Goal: Task Accomplishment & Management: Manage account settings

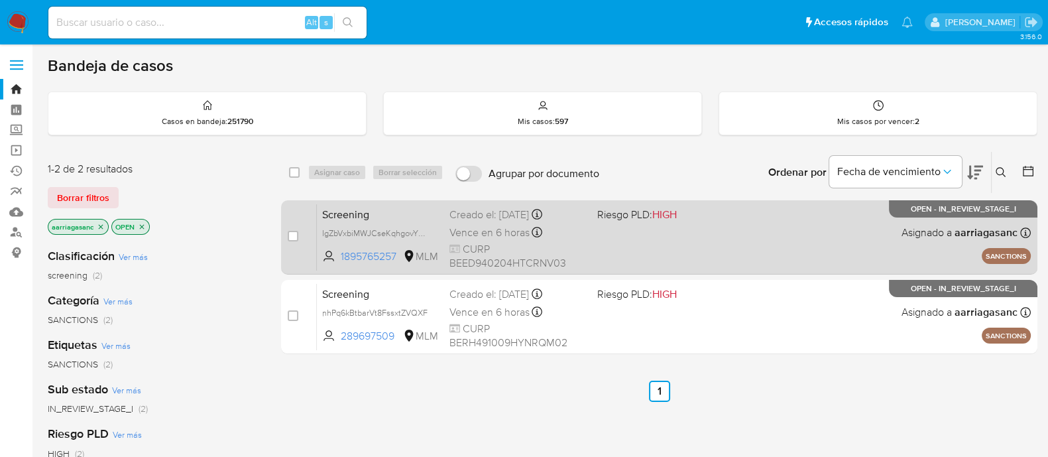
click at [709, 257] on div "Screening IgZbVxbiMWJCseKqhgovYDiy 1895765257 MLM Riesgo PLD: HIGH Creado el: 2…" at bounding box center [674, 237] width 714 height 67
click at [290, 233] on input "checkbox" at bounding box center [293, 236] width 11 height 11
checkbox input "true"
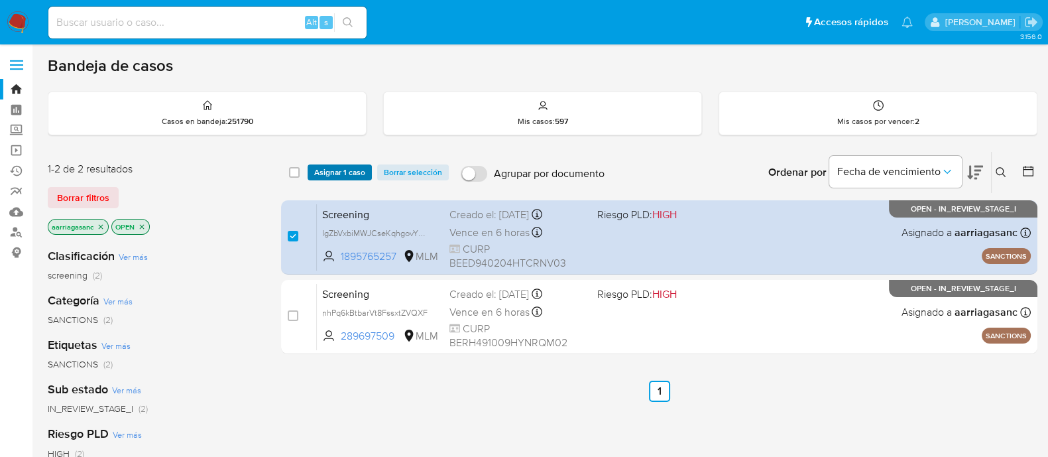
click at [344, 177] on span "Asignar 1 caso" at bounding box center [339, 172] width 51 height 13
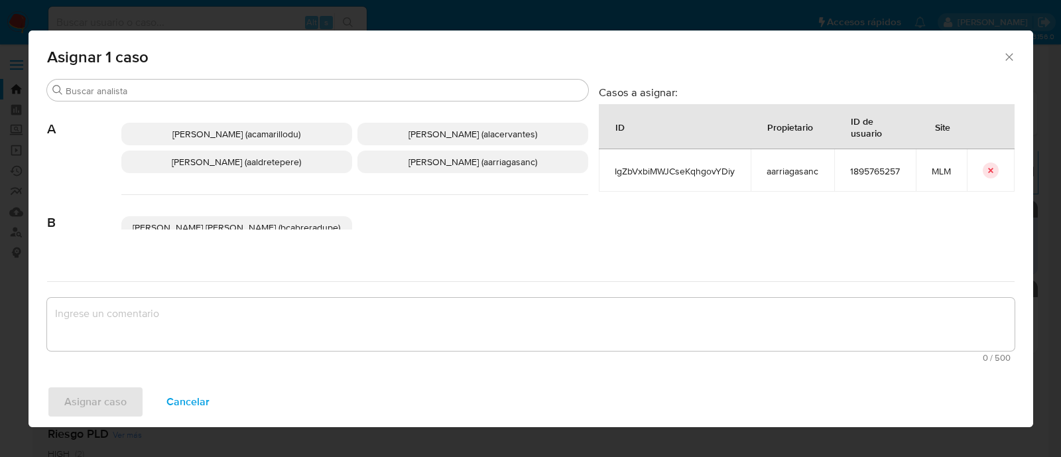
click at [442, 161] on span "Ana Maria Arriaga (aarriagasanc)" at bounding box center [472, 161] width 129 height 13
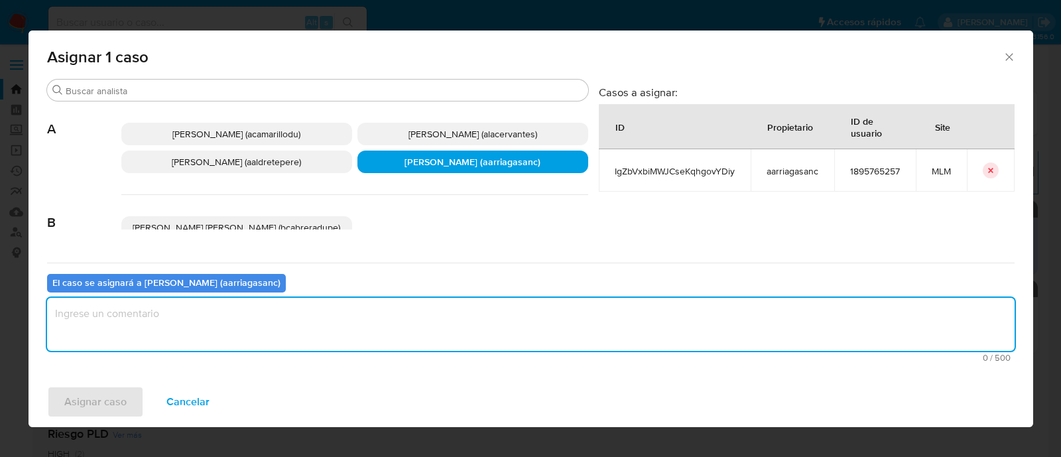
click at [400, 305] on textarea "assign-modal" at bounding box center [530, 324] width 967 height 53
type textarea "AMAS"
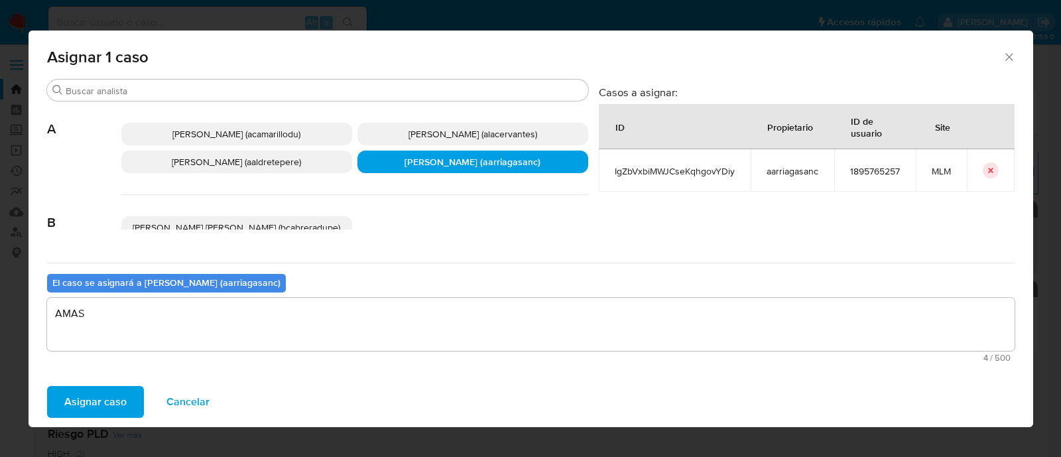
click at [116, 378] on div "Asignar caso Cancelar" at bounding box center [531, 402] width 1005 height 50
click at [109, 402] on span "Asignar caso" at bounding box center [95, 401] width 62 height 29
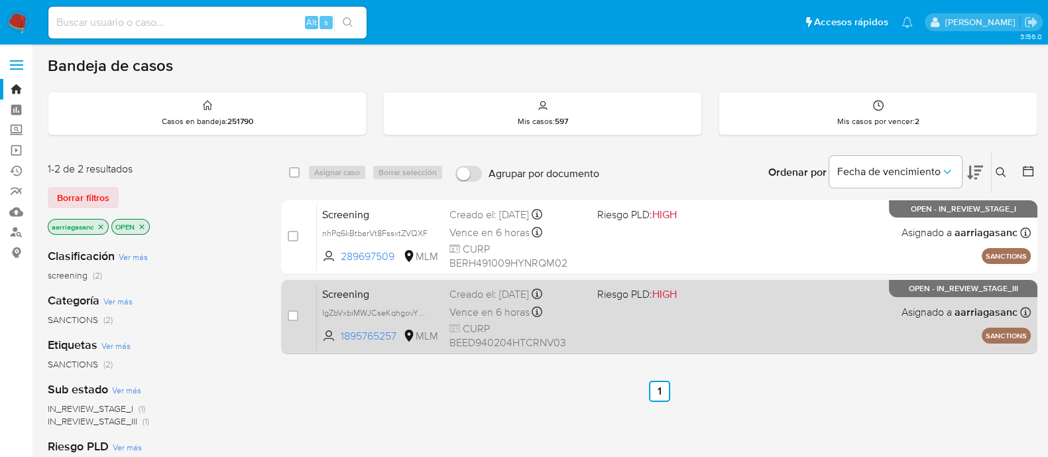
click at [688, 302] on div "Screening IgZbVxbiMWJCseKqhgovYDiy 1895765257 MLM Riesgo PLD: HIGH Creado el: 2…" at bounding box center [674, 316] width 714 height 67
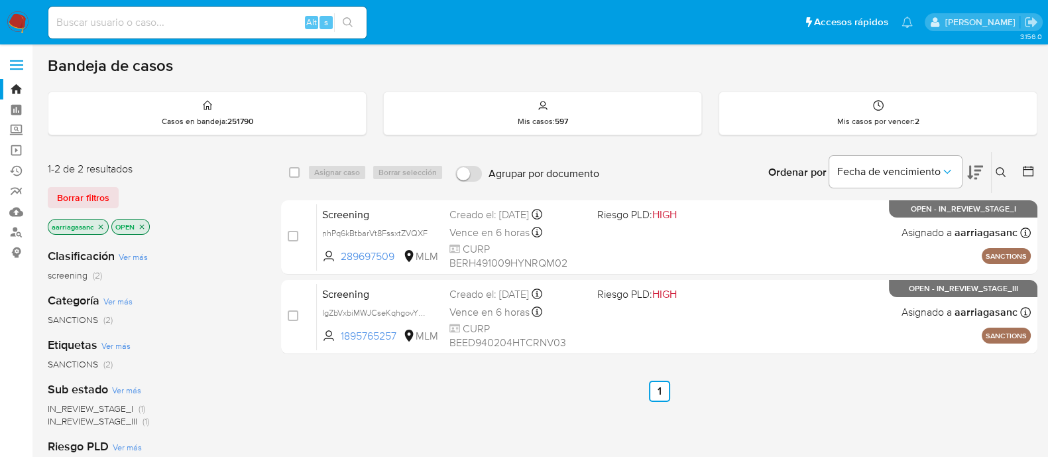
click at [13, 19] on img at bounding box center [18, 22] width 23 height 23
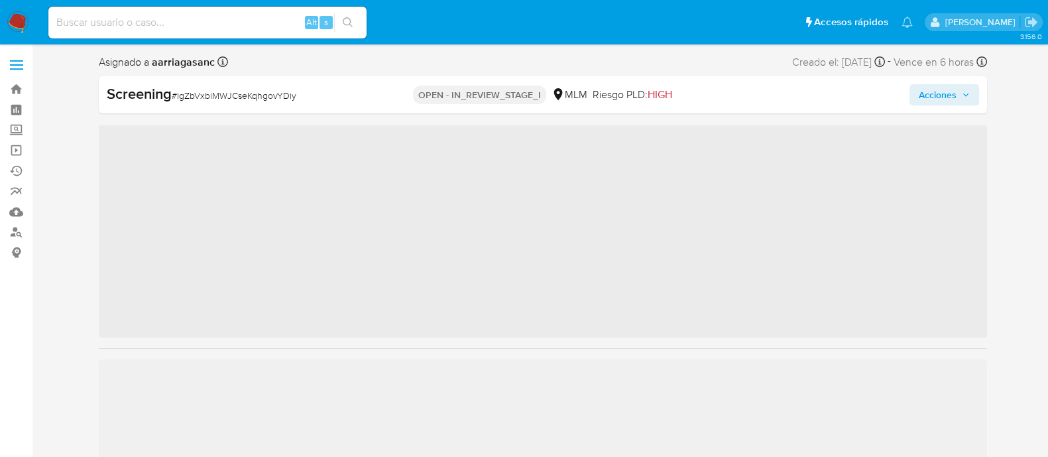
scroll to position [560, 0]
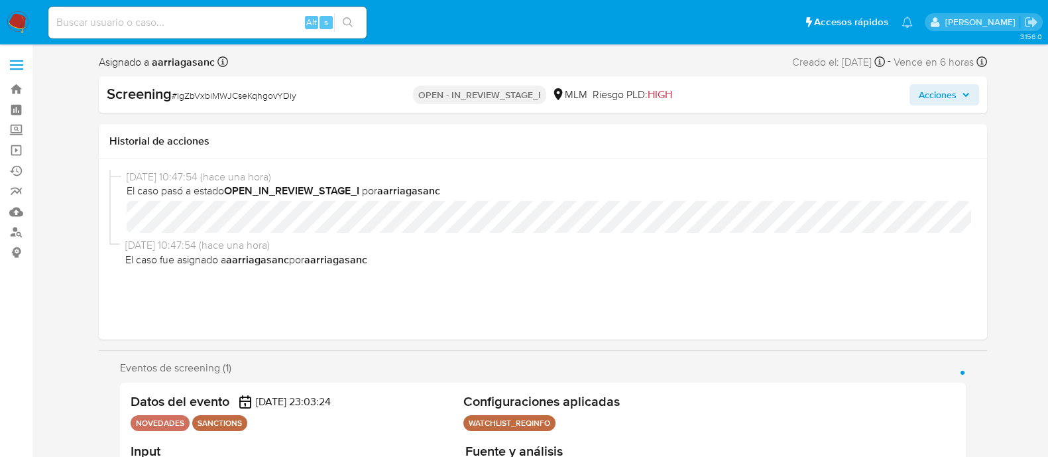
select select "10"
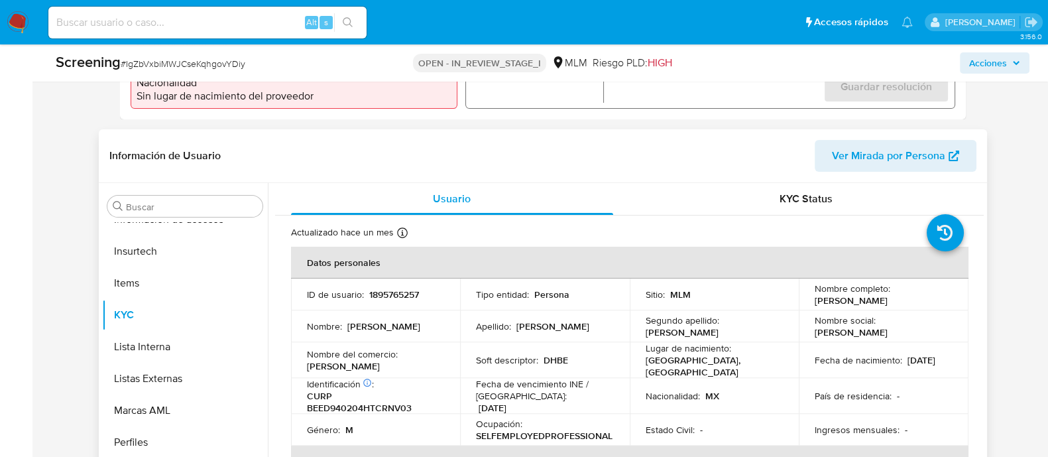
scroll to position [497, 0]
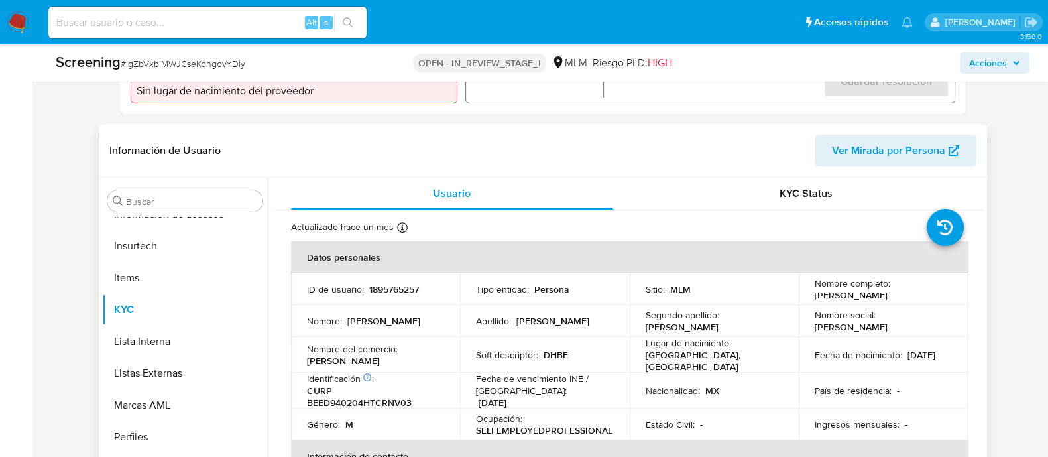
click at [558, 327] on div "Apellido : Bermudez" at bounding box center [545, 321] width 138 height 12
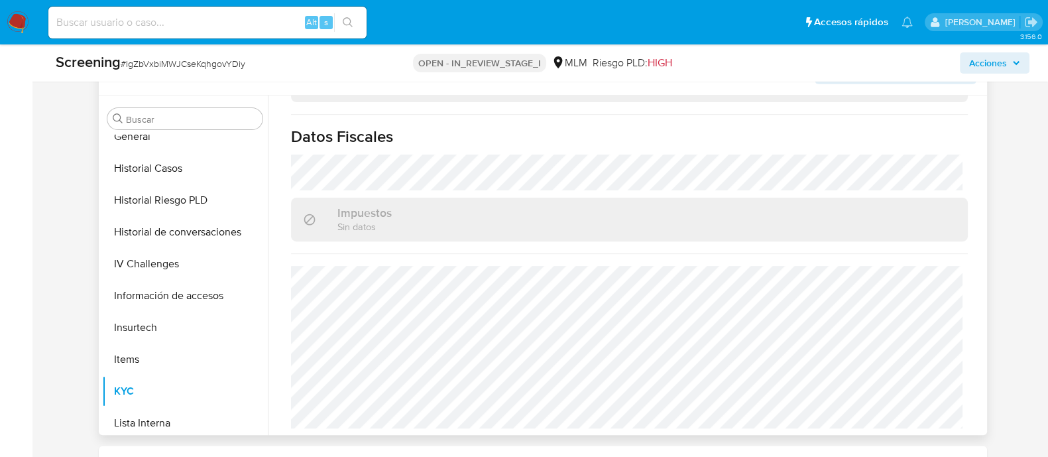
scroll to position [395, 0]
click at [159, 154] on button "General" at bounding box center [179, 138] width 155 height 32
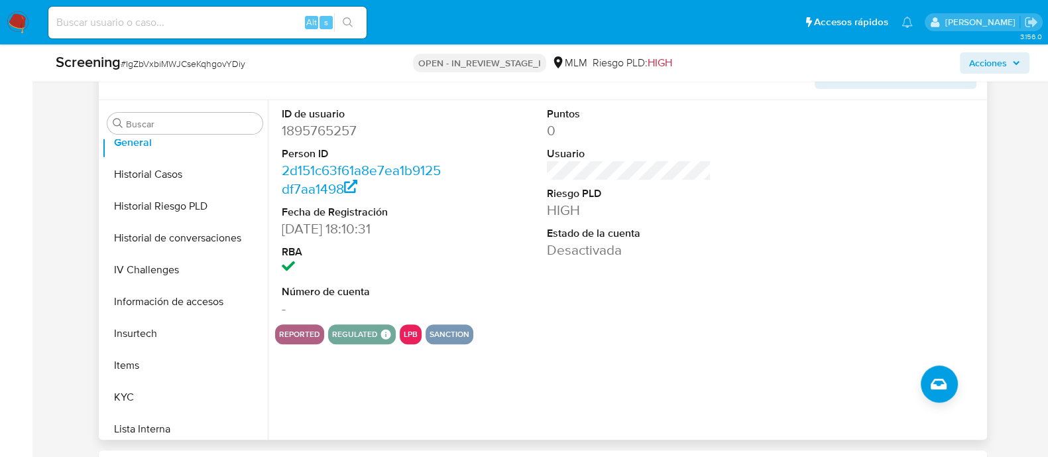
scroll to position [580, 0]
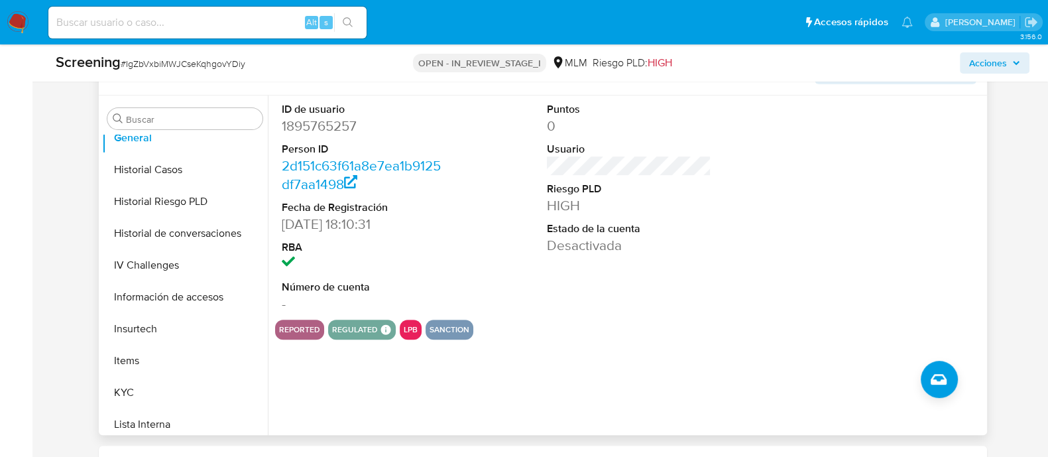
click at [493, 250] on div "ID de usuario 1895765257 Person ID 2d151c63f61a8e7ea1b9125df7aa1498 Fecha de Re…" at bounding box center [629, 207] width 709 height 224
click at [333, 133] on dd "1895765257" at bounding box center [364, 126] width 164 height 19
copy dd "1895765257"
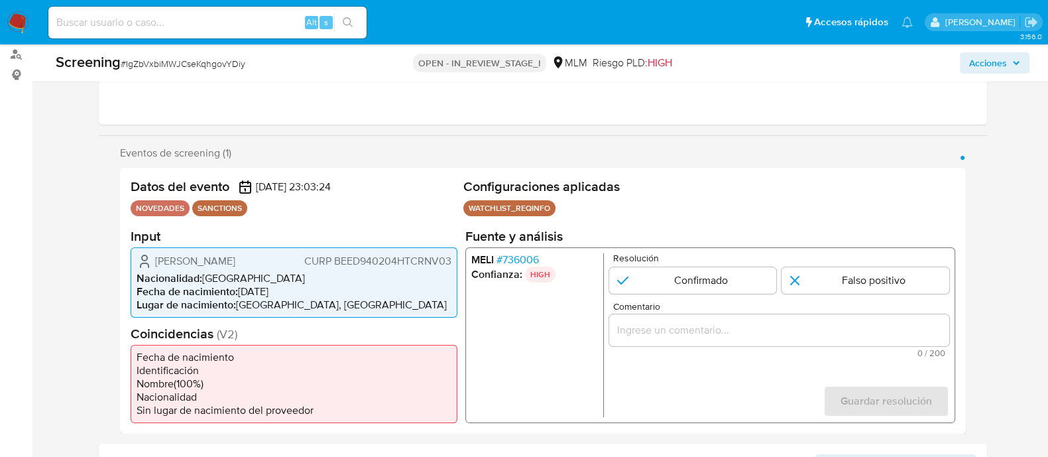
scroll to position [249, 0]
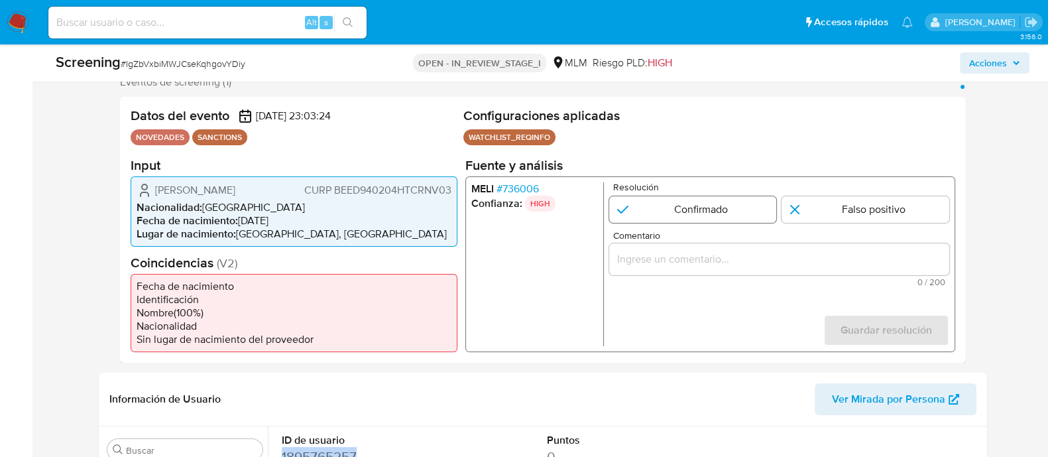
click at [665, 214] on input "1 de 1" at bounding box center [693, 209] width 168 height 27
radio input "true"
click at [647, 250] on input "Comentario" at bounding box center [779, 258] width 340 height 17
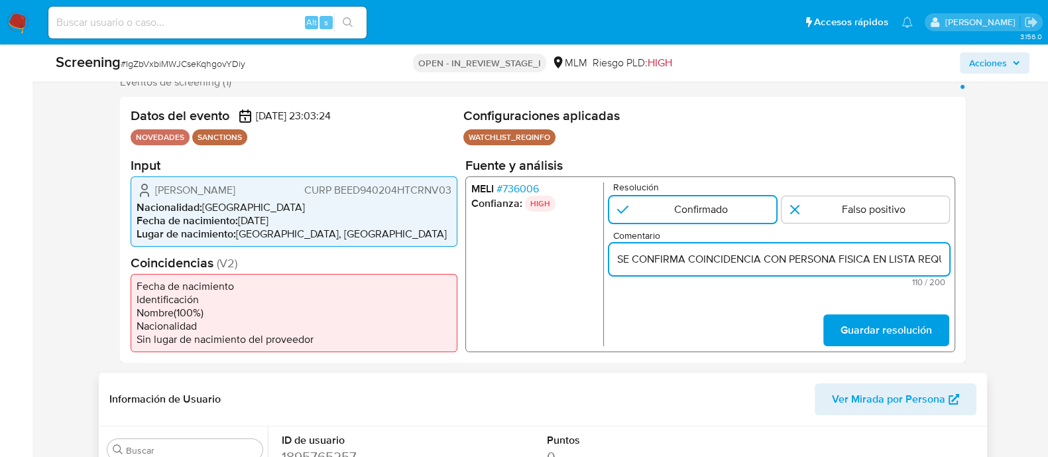
scroll to position [0, 317]
type input "SE CONFIRMA COINCIDENCIA CON PERSONA FISICA EN LISTA REQUINFO POR NOMBRE COMPLE…"
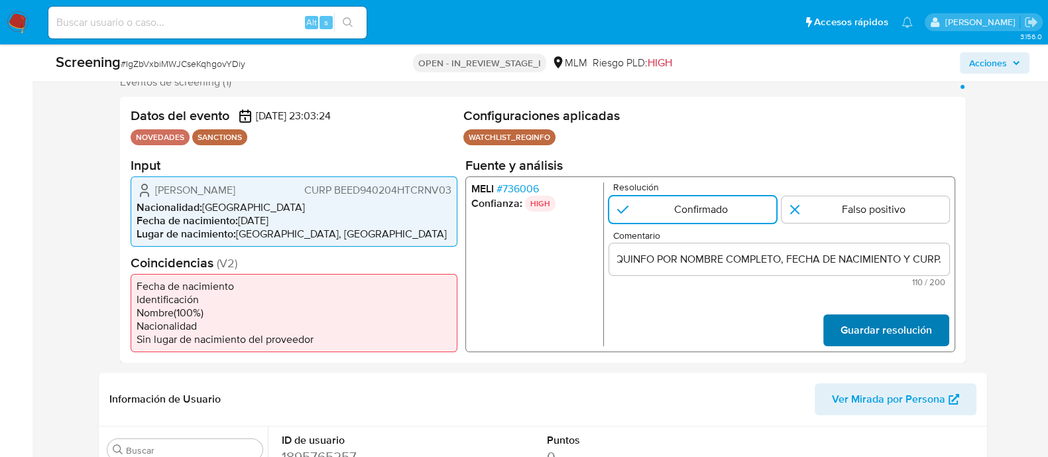
scroll to position [0, 0]
click at [896, 334] on span "Guardar resolución" at bounding box center [886, 329] width 92 height 29
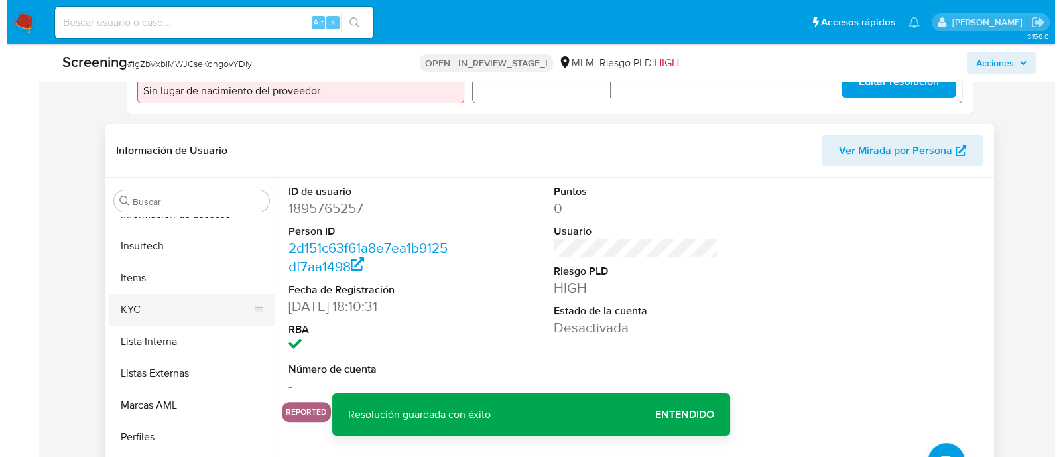
scroll to position [560, 0]
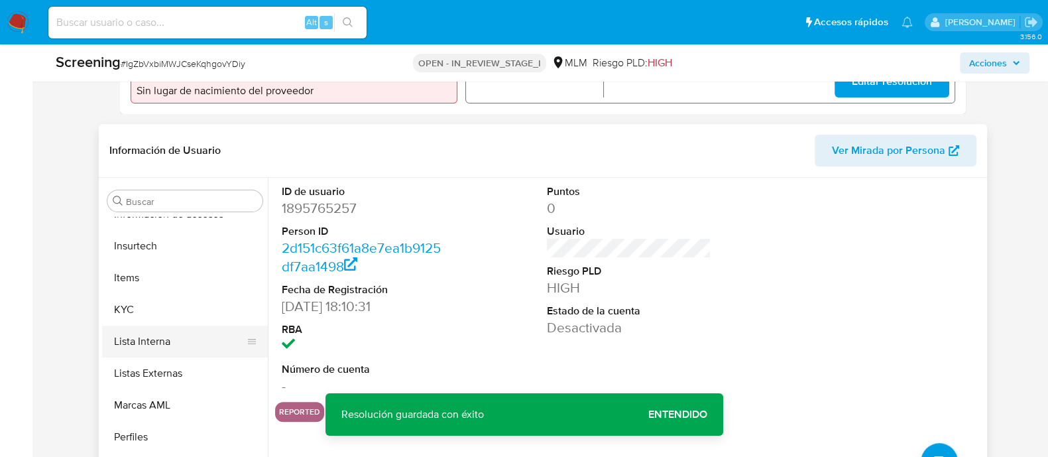
click at [170, 343] on button "Lista Interna" at bounding box center [179, 342] width 155 height 32
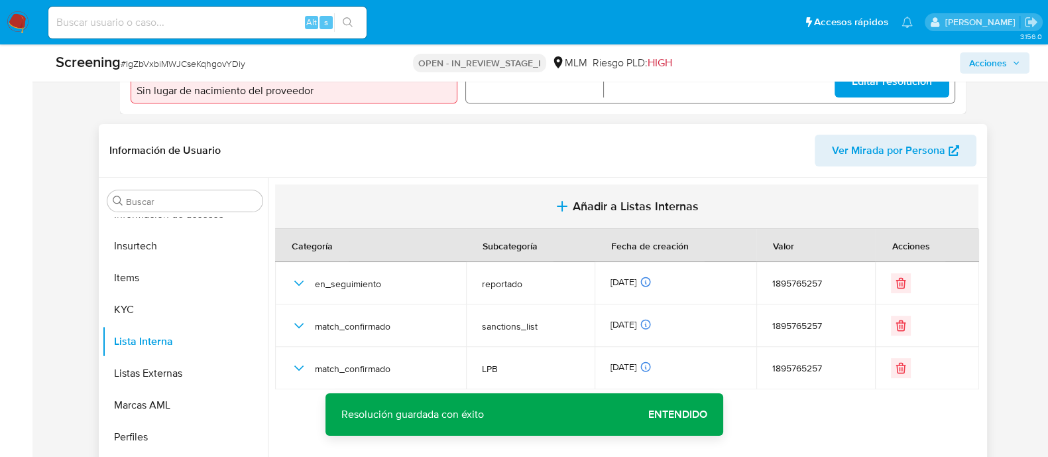
click at [583, 213] on span "Añadir a Listas Internas" at bounding box center [636, 206] width 126 height 15
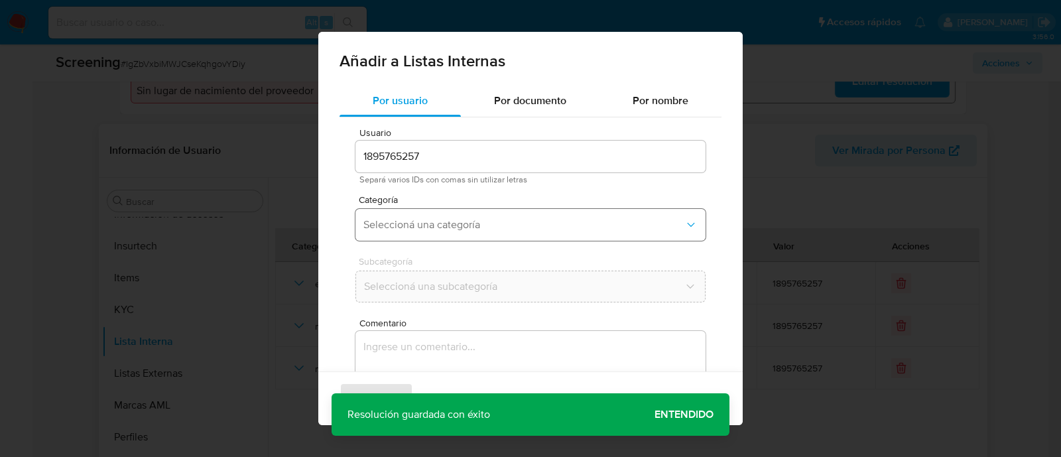
click at [422, 231] on span "Seleccioná una categoría" at bounding box center [523, 224] width 321 height 13
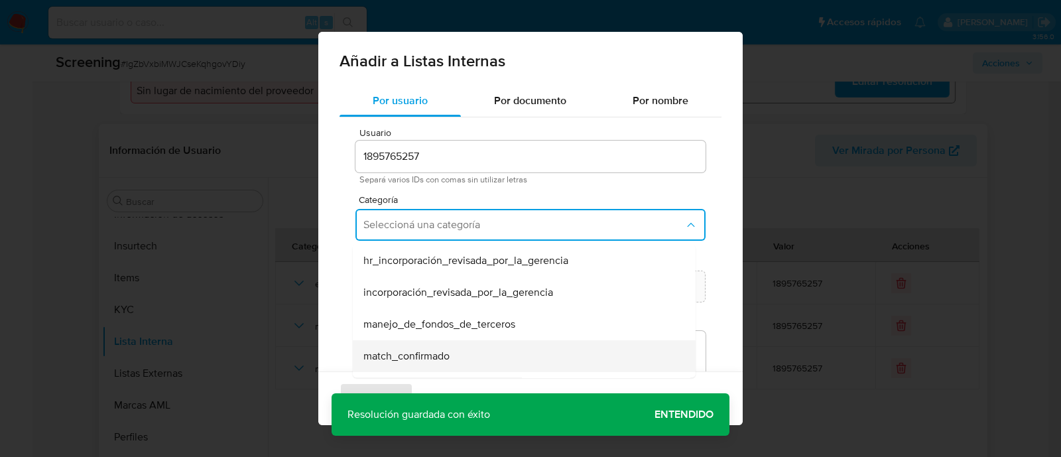
click at [437, 343] on div "match_confirmado" at bounding box center [520, 356] width 314 height 32
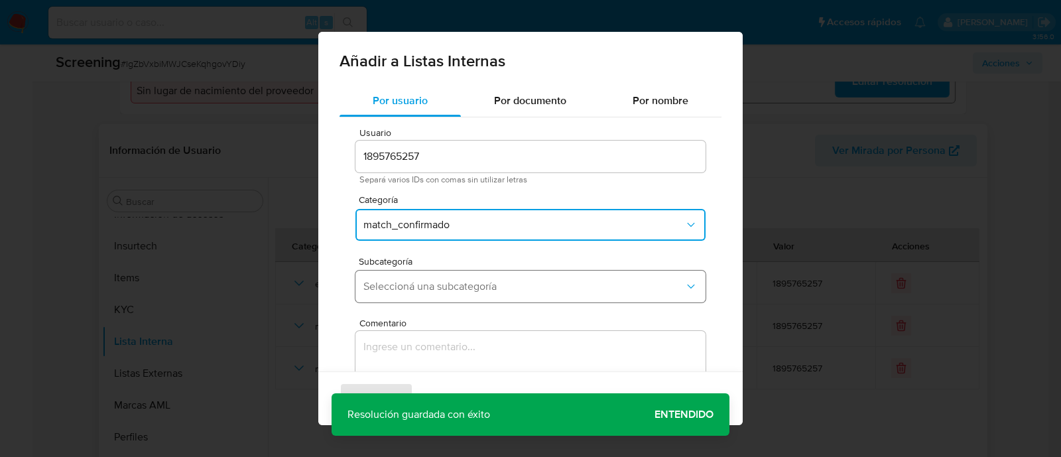
click at [435, 290] on span "Seleccioná una subcategoría" at bounding box center [523, 286] width 321 height 13
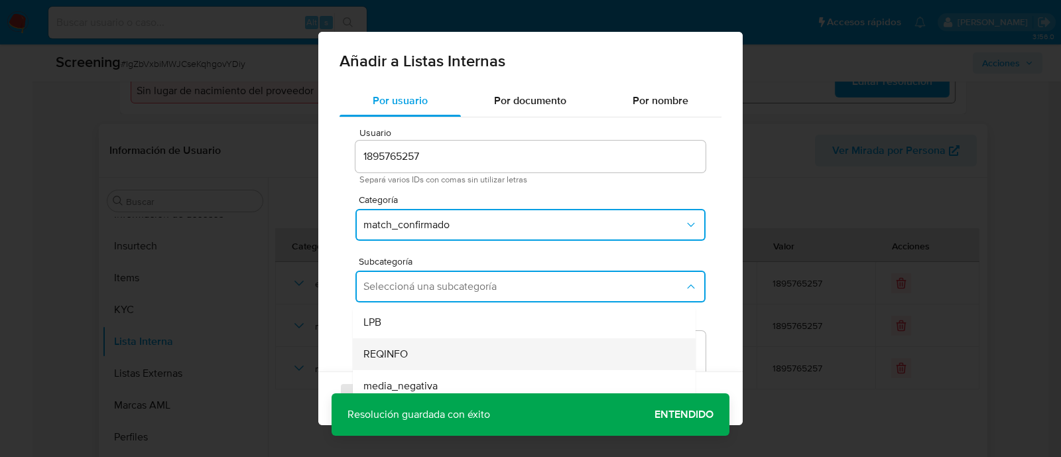
click at [421, 350] on div "REQINFO" at bounding box center [520, 354] width 314 height 32
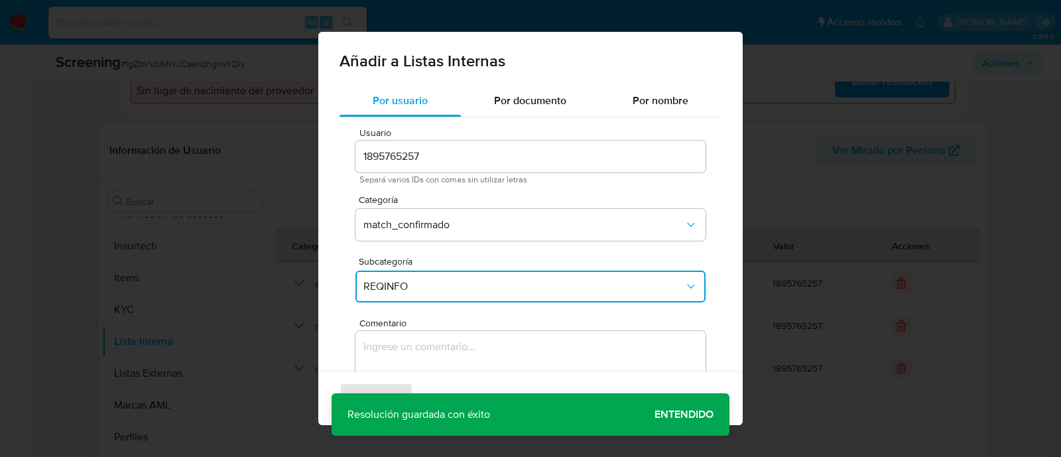
click at [410, 363] on textarea "Comentario" at bounding box center [530, 394] width 350 height 127
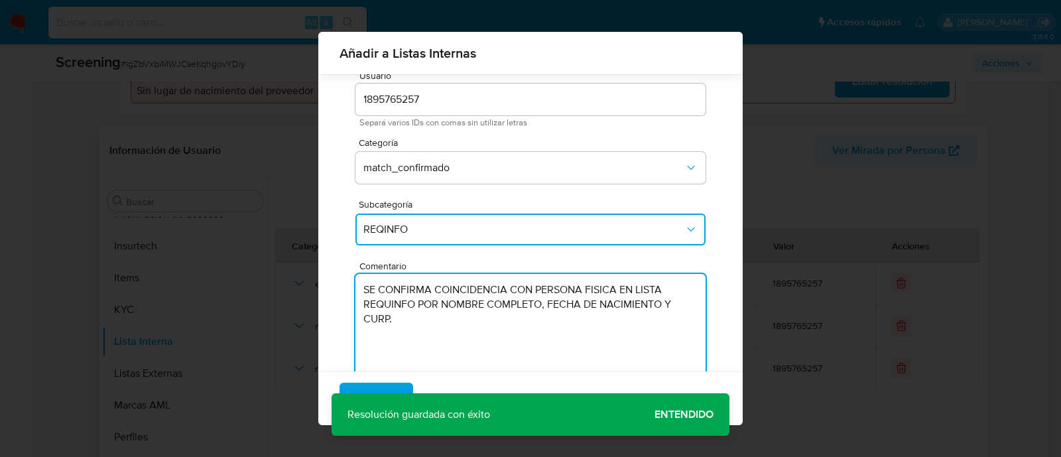
scroll to position [72, 0]
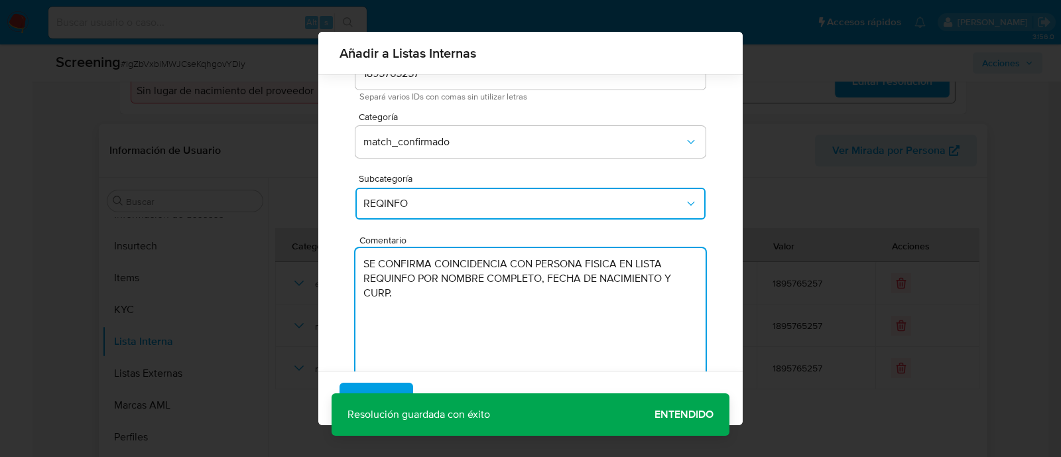
type textarea "SE CONFIRMA COINCIDENCIA CON PERSONA FISICA EN LISTA REQUINFO POR NOMBRE COMPLE…"
click at [708, 409] on div "Agregar Cancelar" at bounding box center [530, 398] width 424 height 54
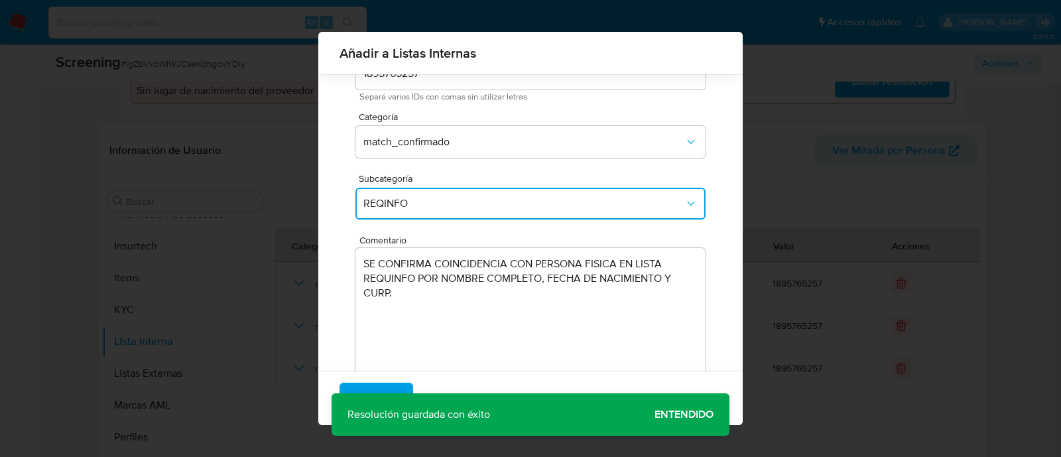
click at [684, 413] on div "Agregar Cancelar" at bounding box center [530, 398] width 424 height 54
click at [377, 390] on span "Agregar" at bounding box center [376, 398] width 39 height 29
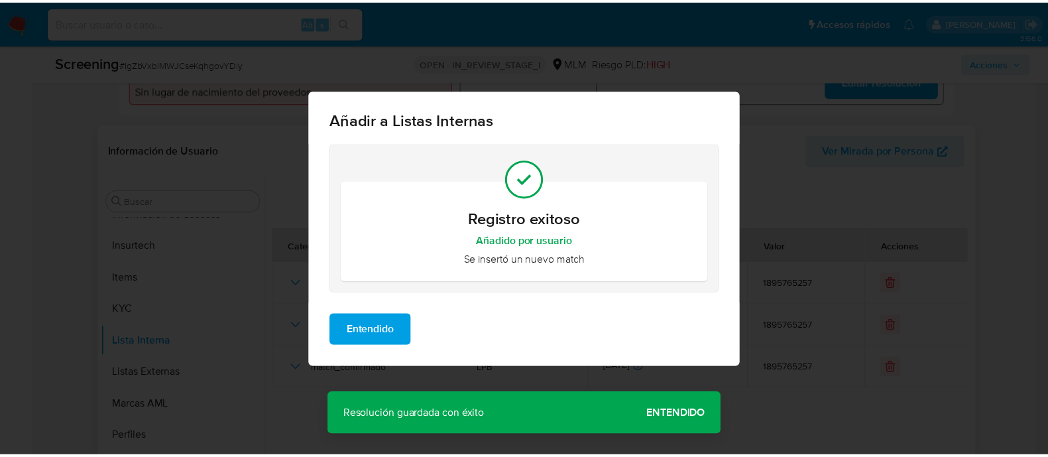
scroll to position [0, 0]
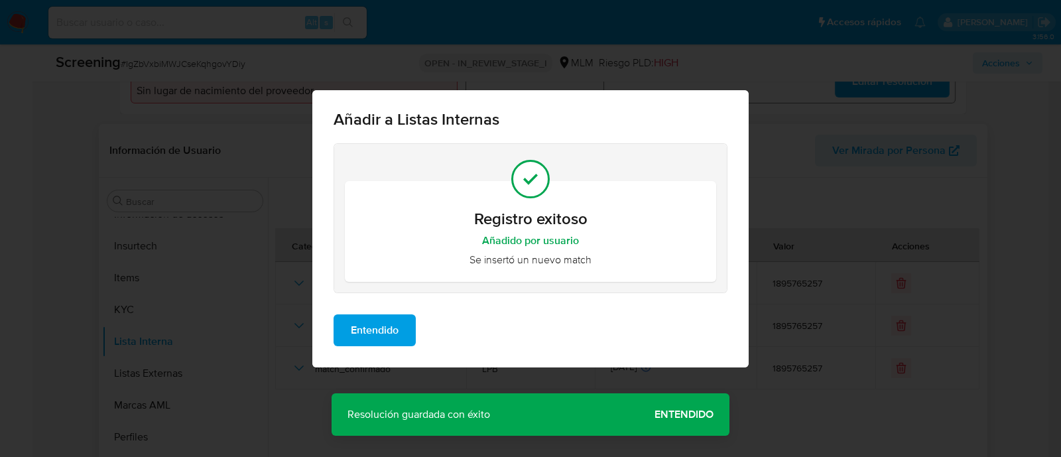
click at [401, 329] on button "Entendido" at bounding box center [375, 330] width 82 height 32
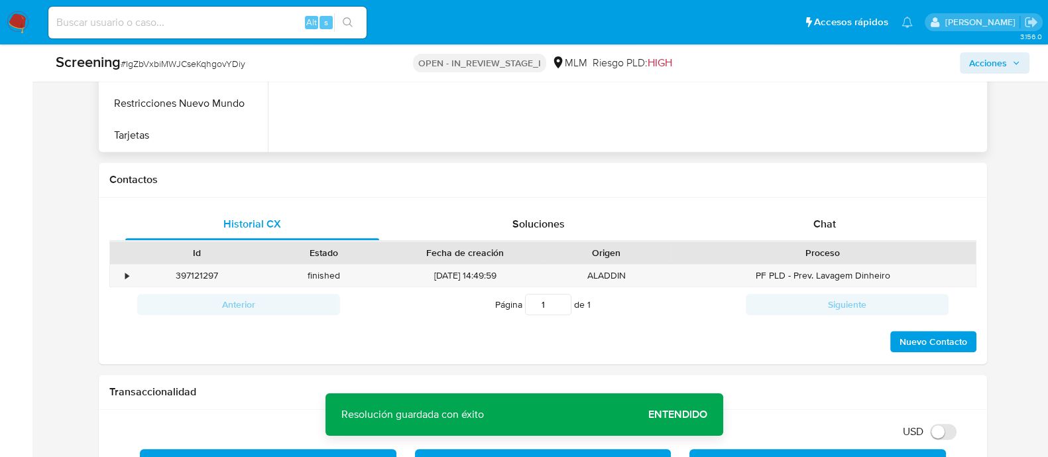
scroll to position [912, 0]
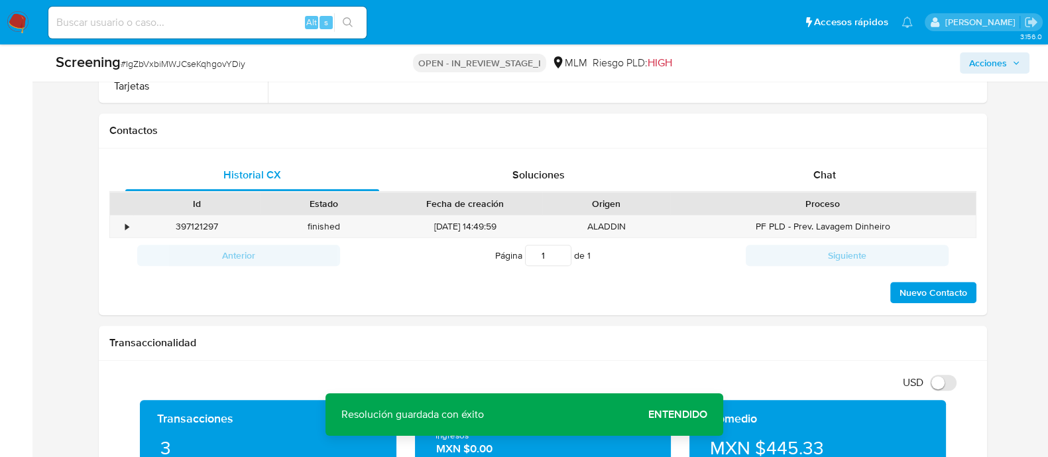
click at [680, 414] on span "Entendido" at bounding box center [677, 414] width 59 height 0
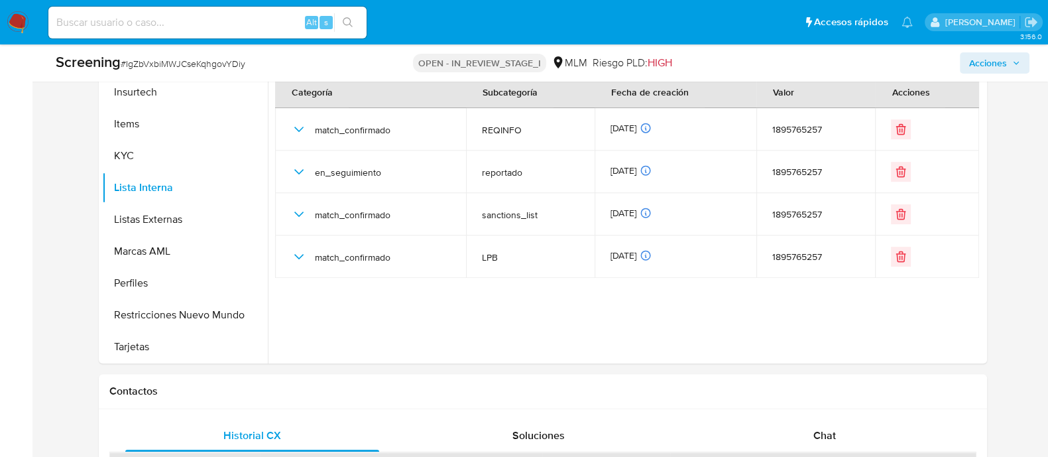
scroll to position [650, 0]
click at [176, 326] on button "Restricciones Nuevo Mundo" at bounding box center [179, 316] width 155 height 32
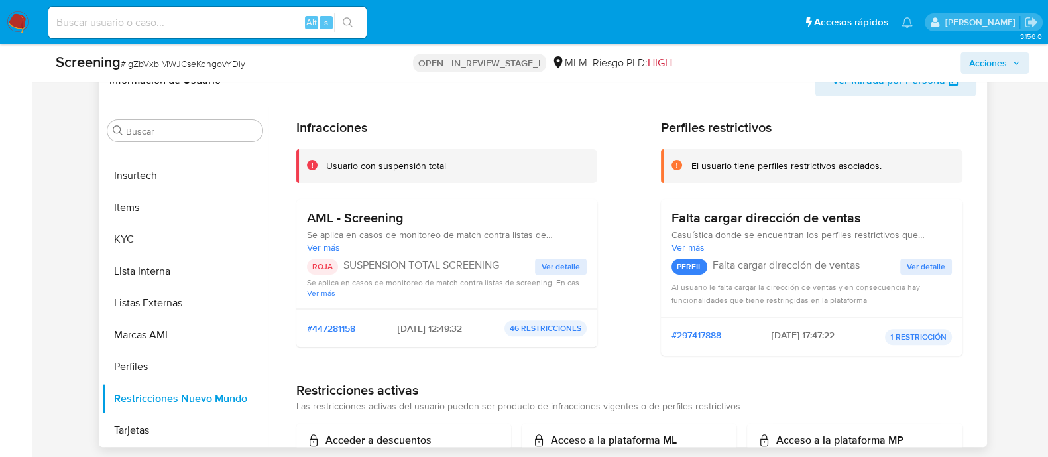
scroll to position [82, 0]
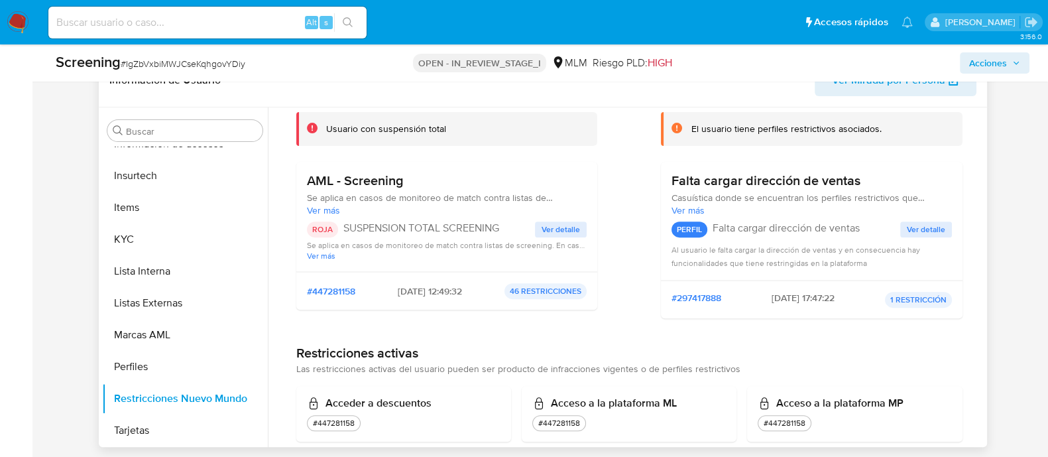
click at [555, 247] on div "ROJA SUSPENSION TOTAL SCREENING Ver detalle Se aplica en casos de monitoreo de …" at bounding box center [447, 240] width 280 height 39
click at [556, 236] on span "Ver detalle" at bounding box center [561, 229] width 38 height 13
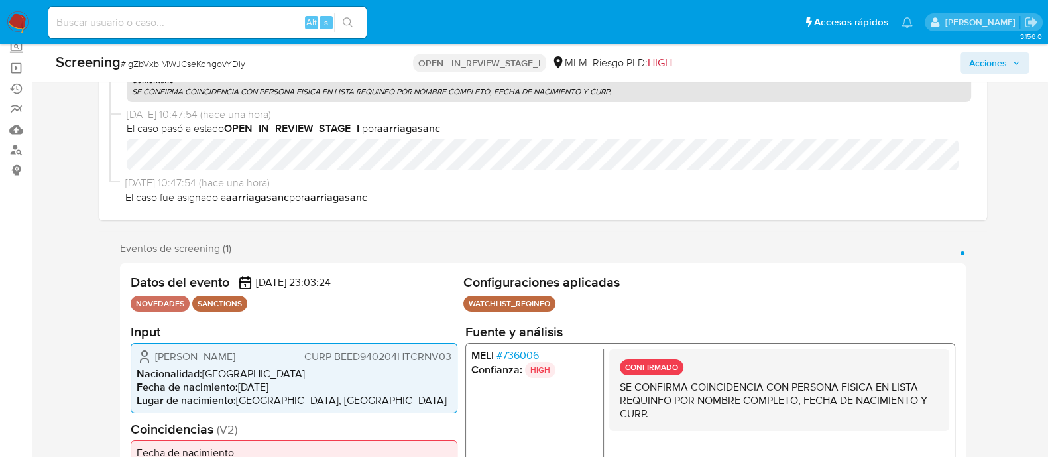
drag, startPoint x: 154, startPoint y: 355, endPoint x: 208, endPoint y: 368, distance: 55.8
click at [208, 363] on span "David Hernan Bermudez Encalada" at bounding box center [195, 355] width 80 height 13
drag, startPoint x: 241, startPoint y: 396, endPoint x: 293, endPoint y: 395, distance: 52.4
click at [293, 393] on li "Fecha de nacimiento : 04/02/1994" at bounding box center [294, 386] width 315 height 13
click at [365, 363] on span "CURP BEED940204HTCRNV03" at bounding box center [377, 355] width 147 height 13
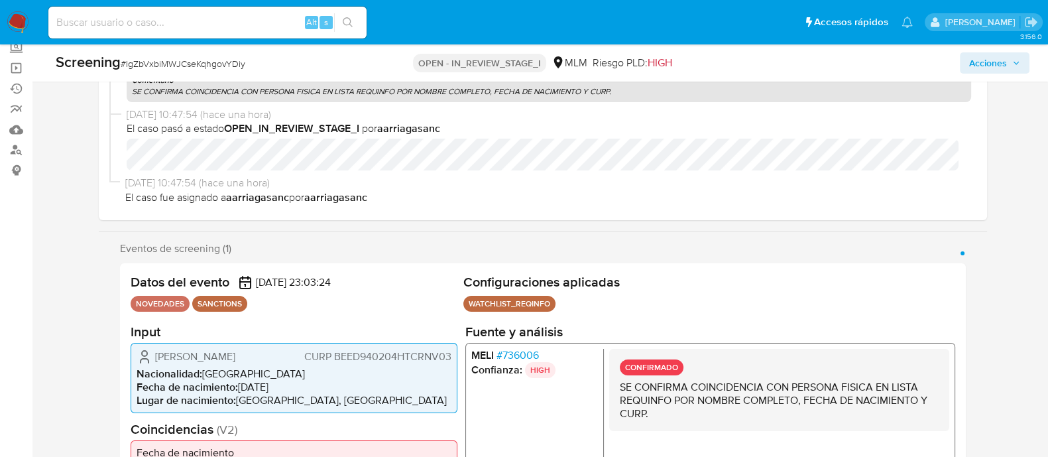
click at [365, 363] on span "CURP BEED940204HTCRNV03" at bounding box center [377, 355] width 147 height 13
click at [953, 67] on div "Acciones" at bounding box center [869, 62] width 321 height 21
click at [971, 61] on span "Acciones" at bounding box center [988, 62] width 38 height 21
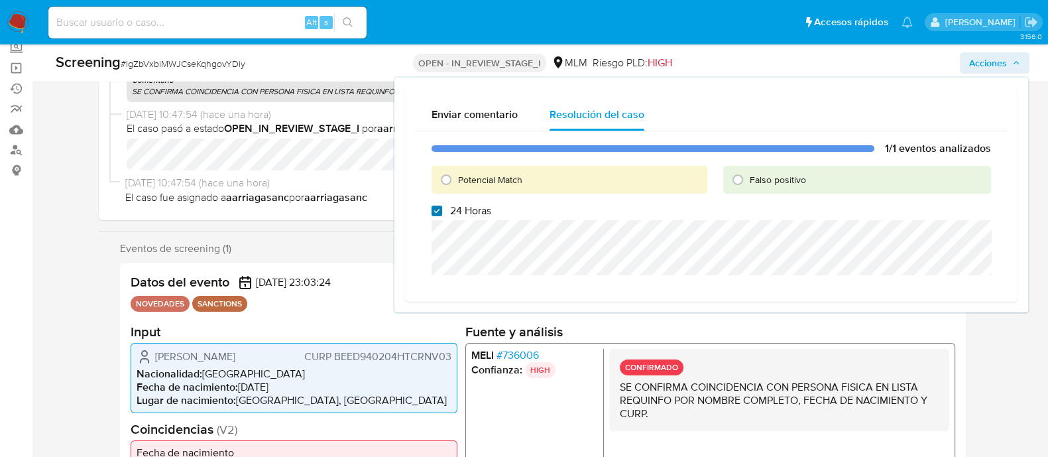
click at [434, 206] on input "24 Horas" at bounding box center [437, 211] width 11 height 11
checkbox input "false"
click at [452, 176] on input "Potencial Match" at bounding box center [446, 179] width 21 height 21
radio input "true"
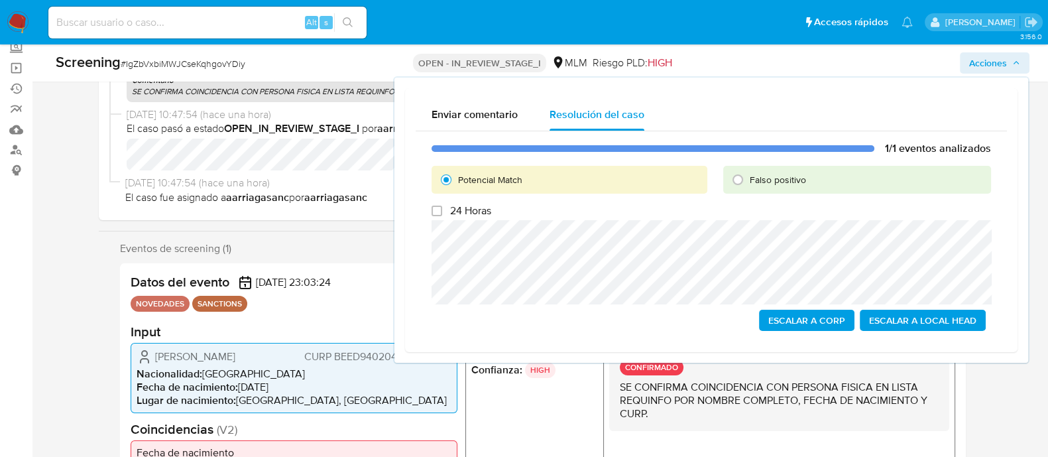
click at [893, 314] on span "Escalar a Local Head" at bounding box center [922, 320] width 107 height 19
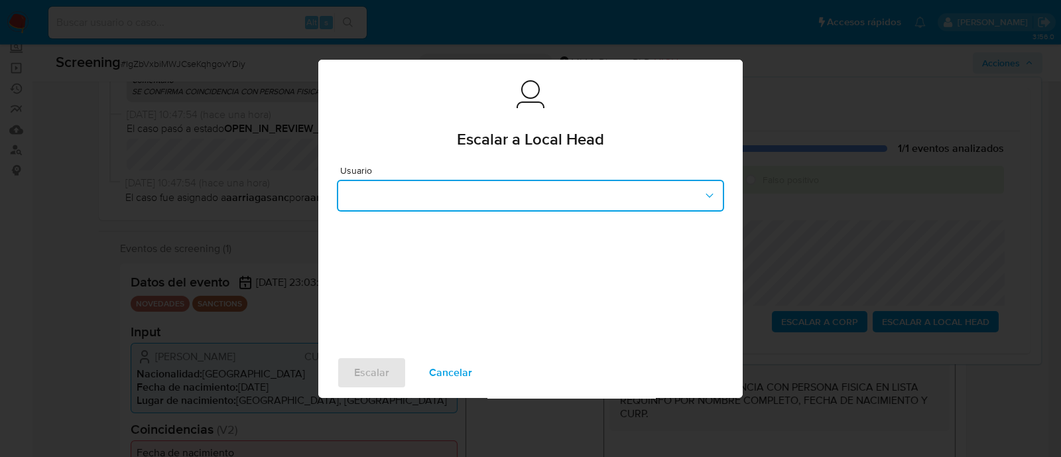
click at [638, 191] on button "button" at bounding box center [530, 196] width 387 height 32
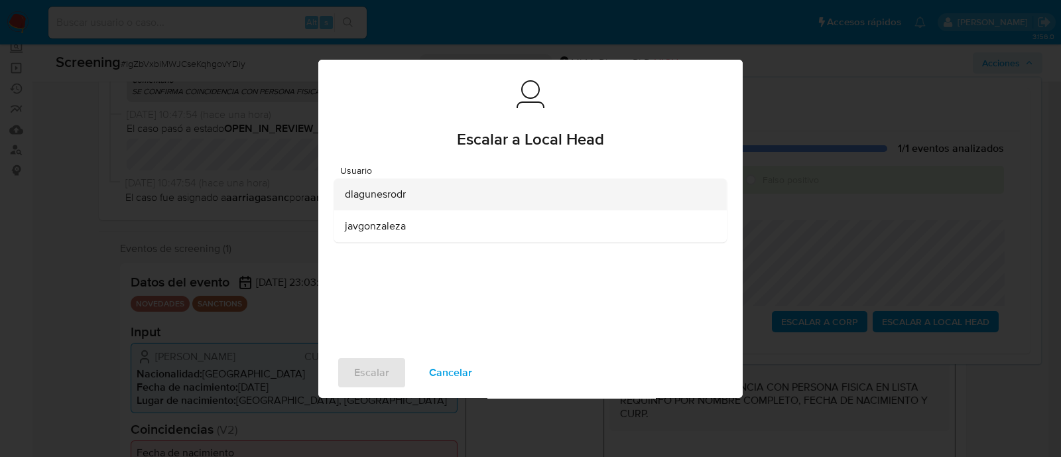
click at [390, 198] on span "dlagunesrodr" at bounding box center [375, 194] width 61 height 13
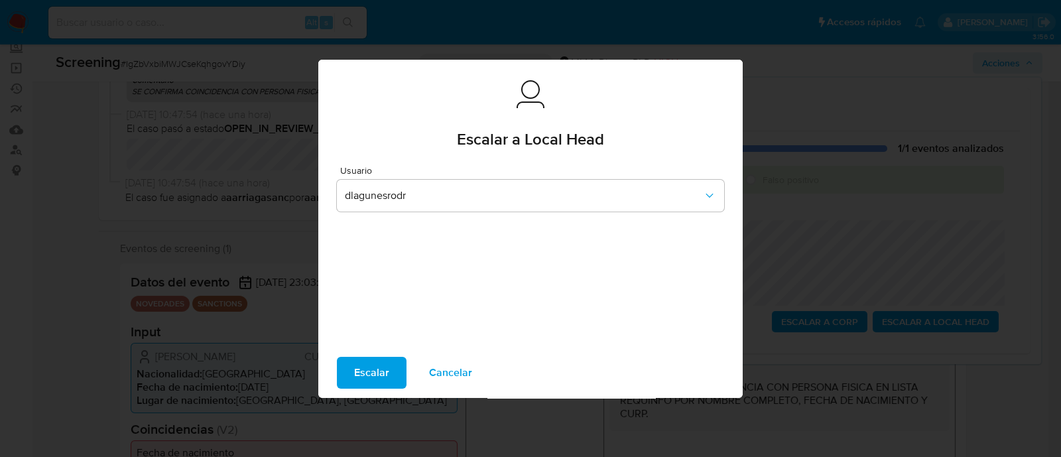
click at [374, 376] on span "Escalar" at bounding box center [371, 372] width 35 height 29
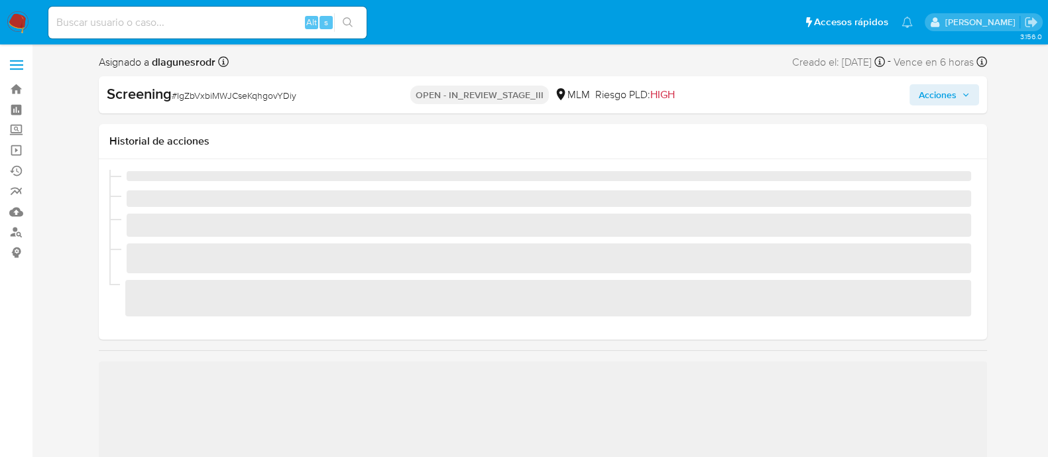
scroll to position [560, 0]
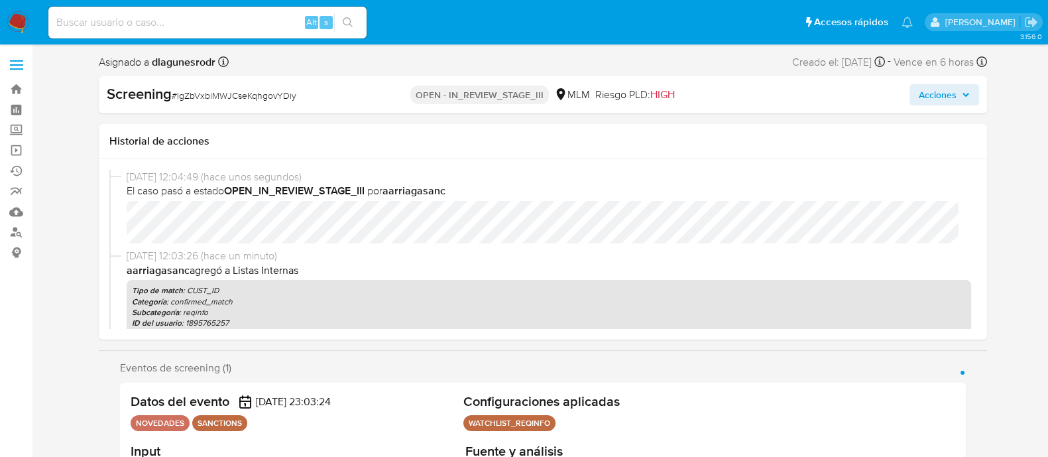
select select "10"
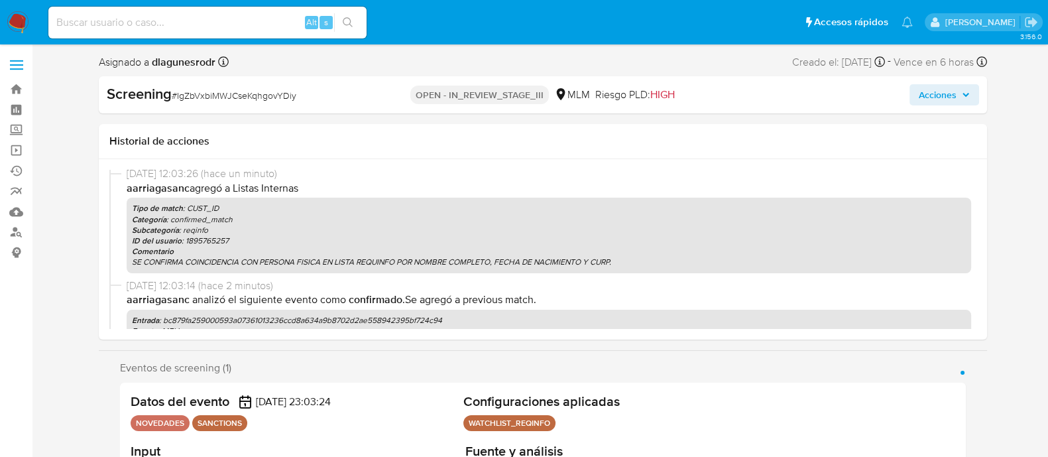
scroll to position [0, 0]
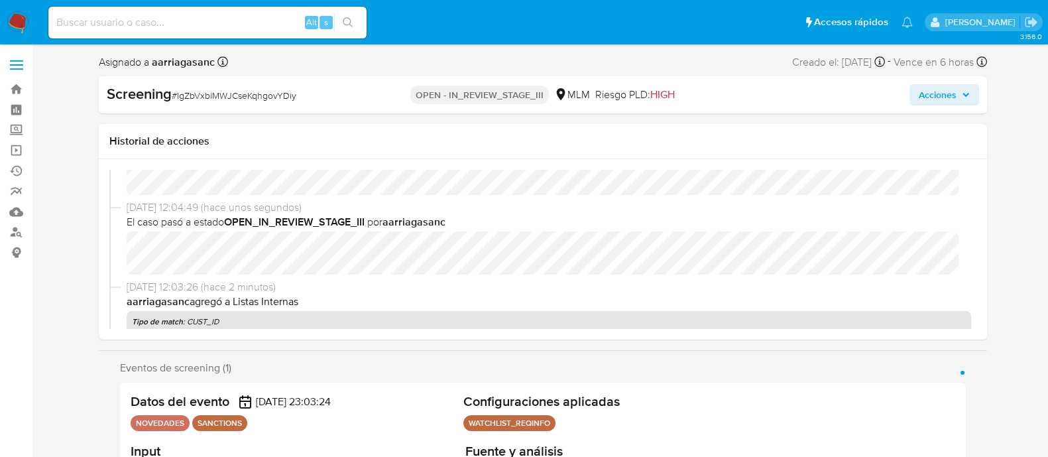
scroll to position [82, 0]
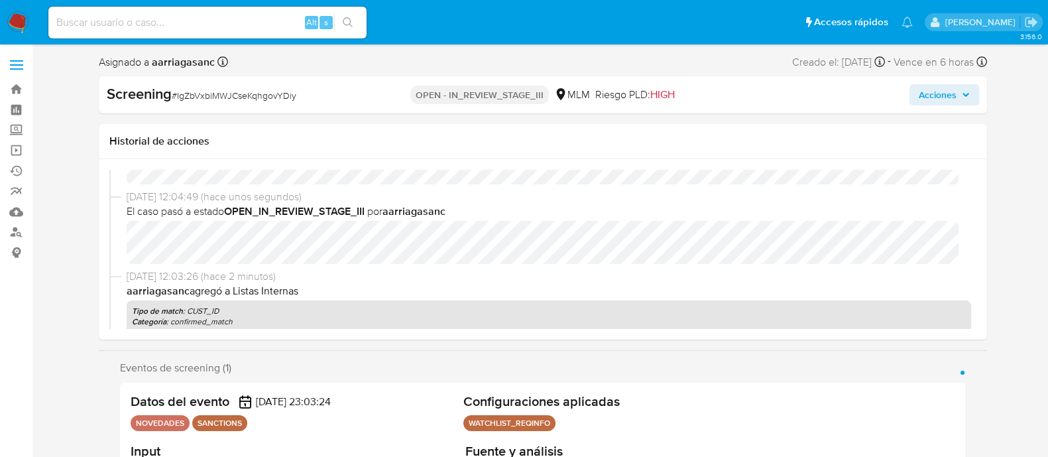
select select "10"
click at [921, 97] on span "Acciones" at bounding box center [938, 94] width 38 height 21
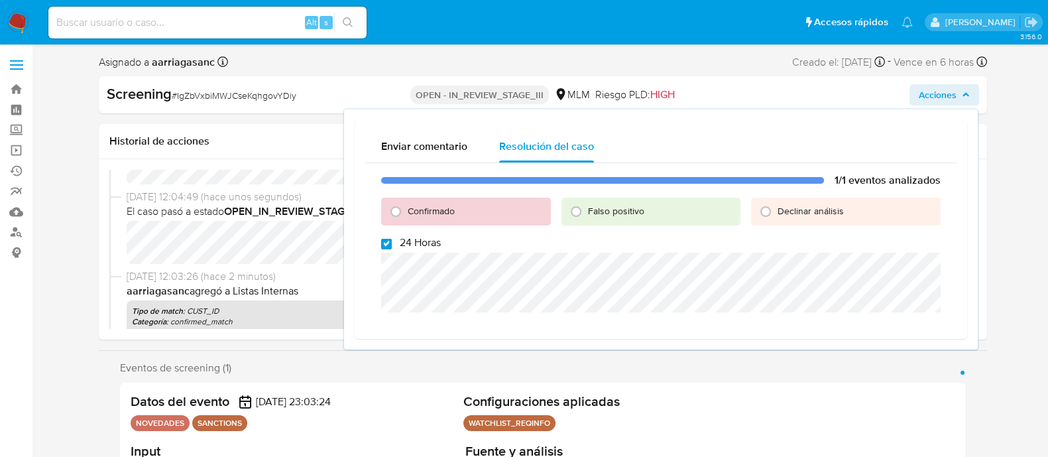
click at [385, 245] on input "24 Horas" at bounding box center [386, 244] width 11 height 11
checkbox input "false"
click at [393, 214] on input "Confirmado" at bounding box center [395, 211] width 21 height 21
radio input "true"
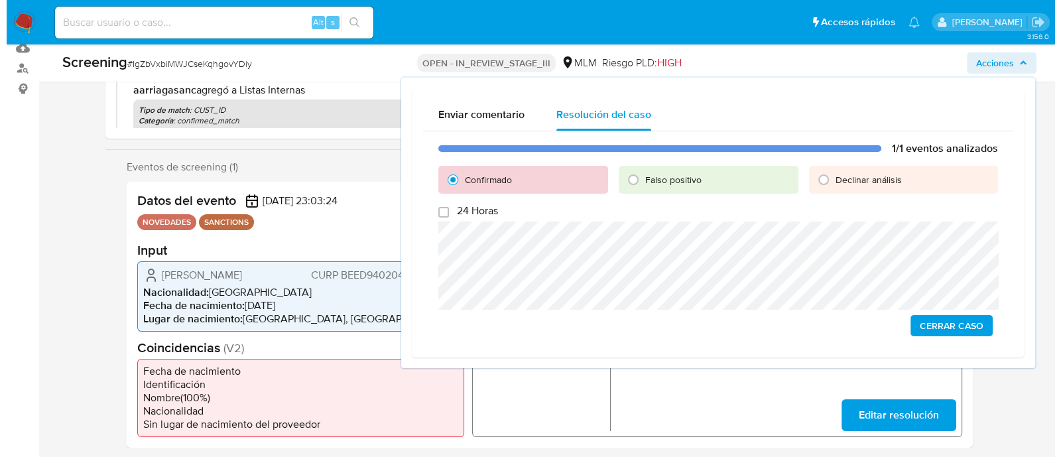
scroll to position [165, 0]
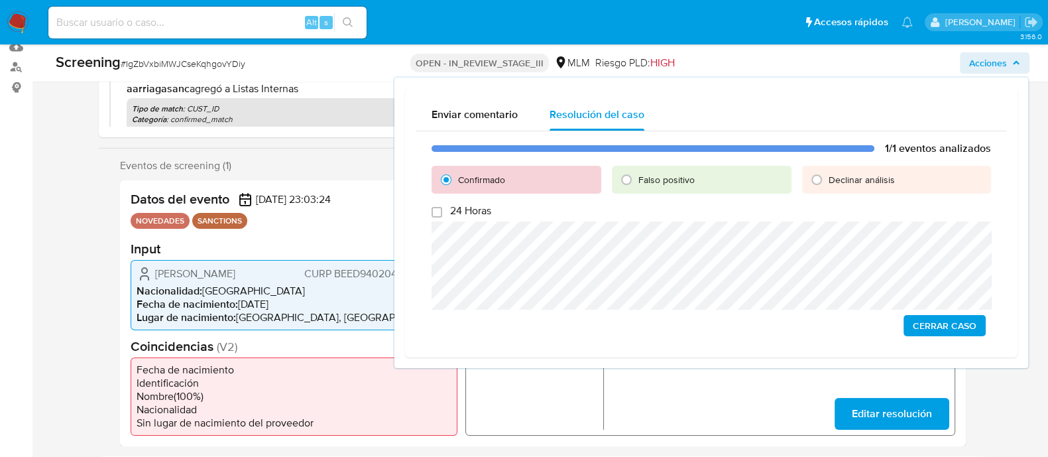
click at [971, 323] on span "Cerrar Caso" at bounding box center [945, 325] width 64 height 19
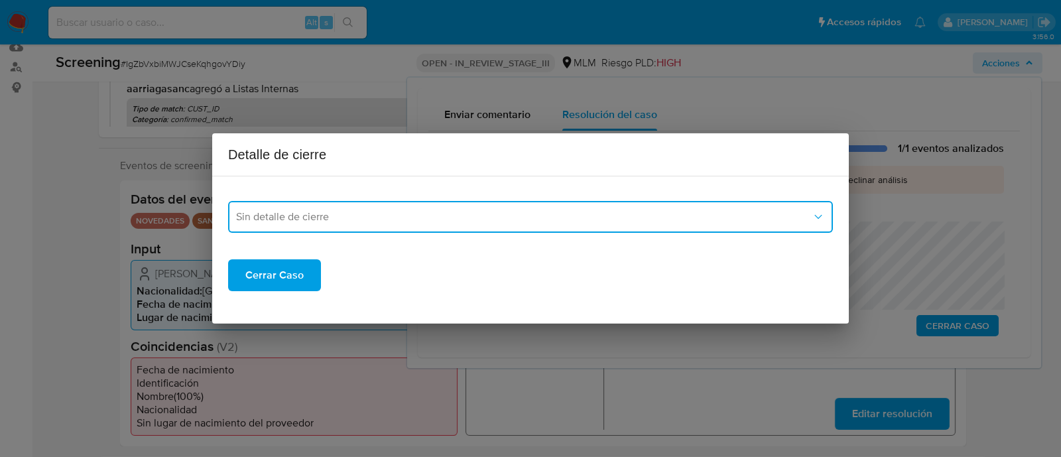
click at [471, 215] on span "Sin detalle de cierre" at bounding box center [524, 216] width 576 height 13
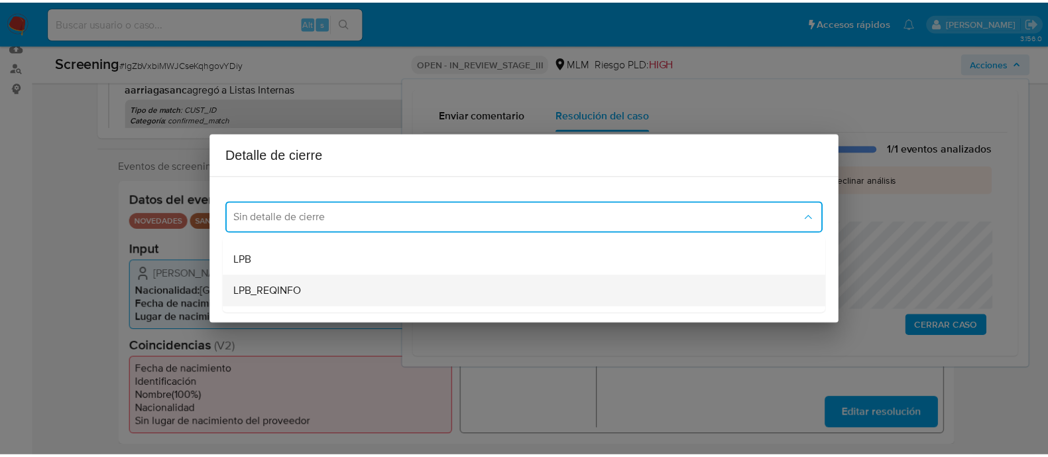
scroll to position [82, 0]
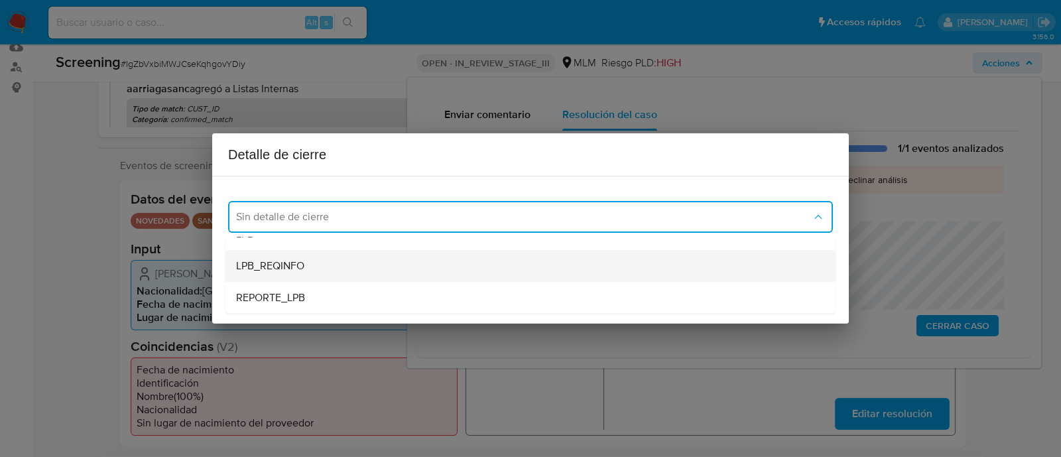
click at [285, 264] on span "LPB_REQINFO" at bounding box center [270, 265] width 68 height 13
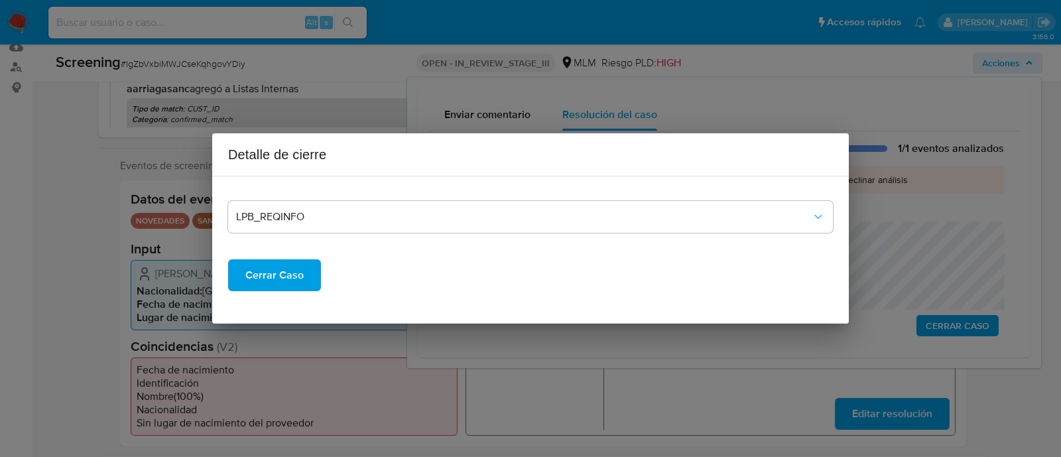
click at [282, 280] on span "Cerrar Caso" at bounding box center [274, 275] width 58 height 29
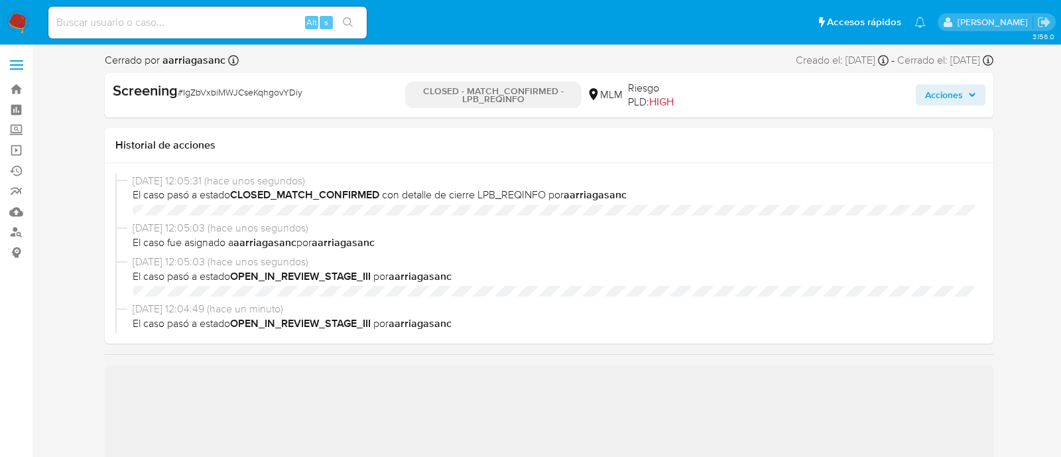
select select "10"
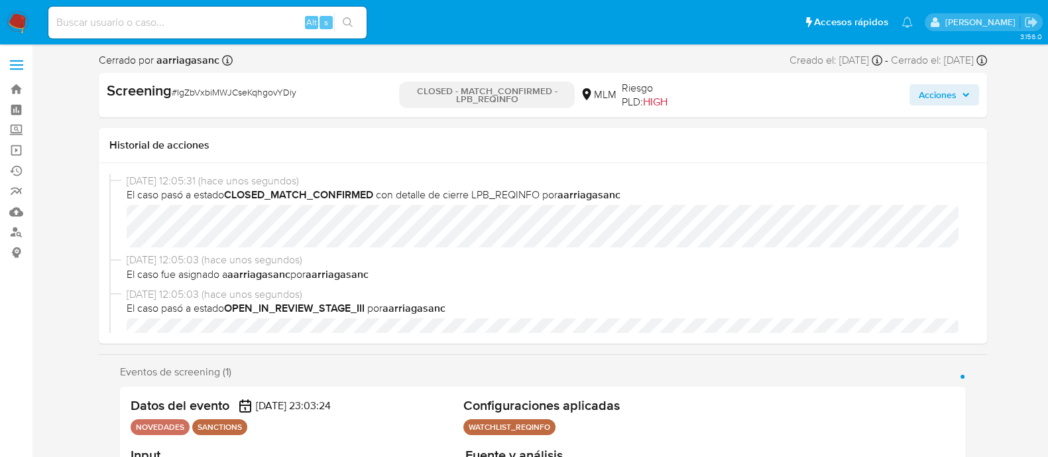
scroll to position [560, 0]
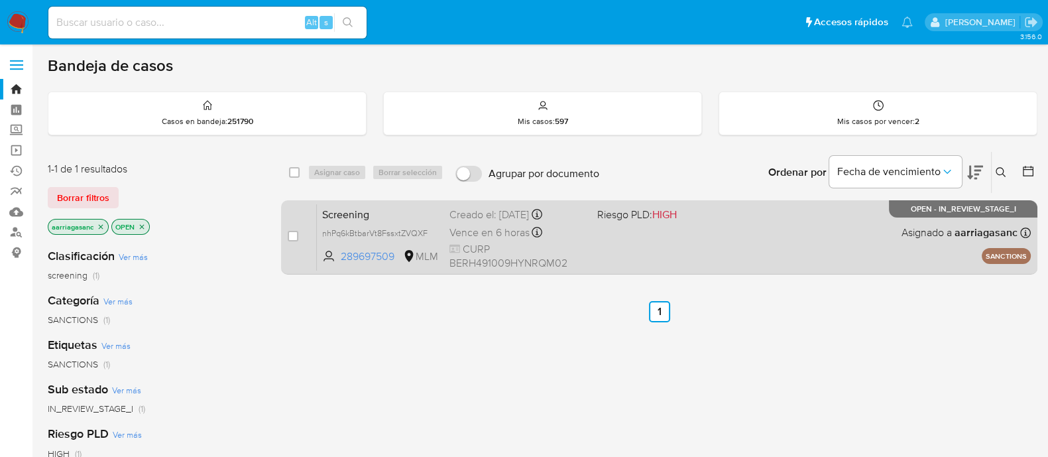
click at [641, 238] on div "Screening nhPq6kBtbarVt8FssxtZVQXF 289697509 MLM Riesgo PLD: HIGH Creado el: [D…" at bounding box center [674, 237] width 714 height 67
click at [292, 233] on input "checkbox" at bounding box center [293, 236] width 11 height 11
checkbox input "true"
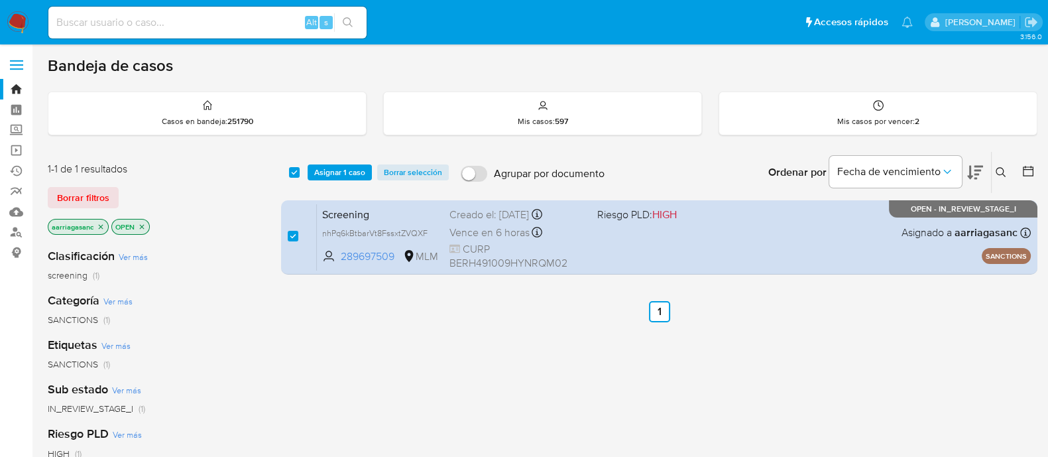
click at [336, 161] on div "select-all-cases-checkbox Asignar 1 caso Borrar selección Agrupar por documento…" at bounding box center [659, 172] width 757 height 41
click at [336, 166] on span "Asignar 1 caso" at bounding box center [339, 172] width 51 height 13
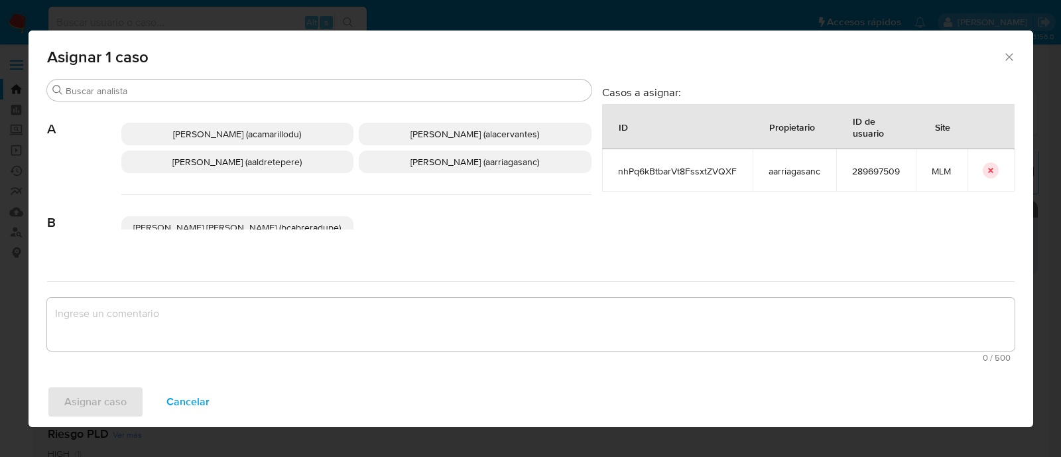
click at [420, 166] on span "Ana Maria Arriaga (aarriagasanc)" at bounding box center [474, 161] width 129 height 13
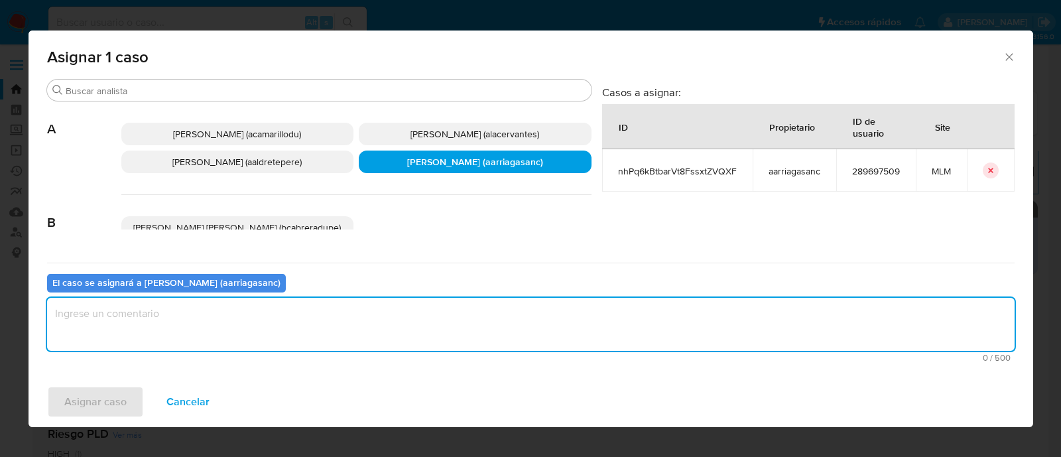
click at [345, 324] on textarea "assign-modal" at bounding box center [530, 324] width 967 height 53
type textarea "AMAS"
click at [96, 399] on span "Asignar caso" at bounding box center [95, 401] width 62 height 29
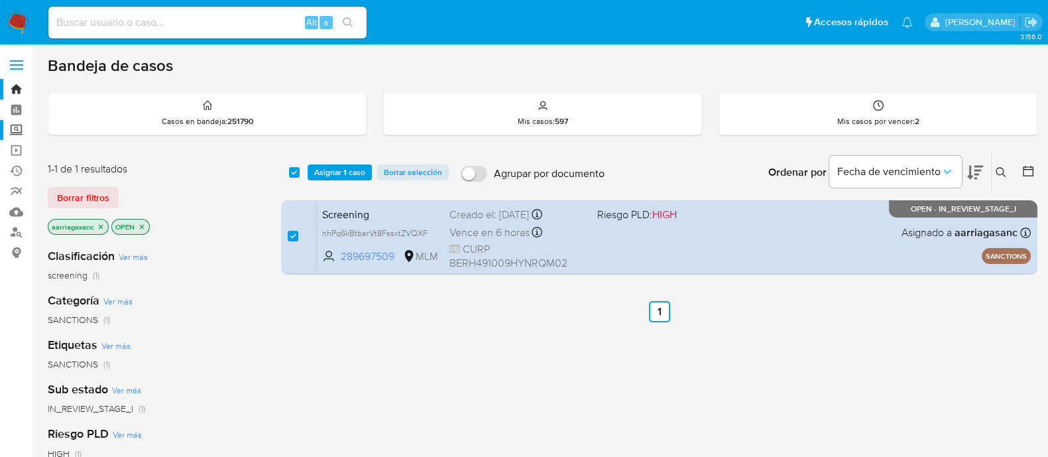
click at [11, 131] on label "Screening" at bounding box center [79, 130] width 158 height 21
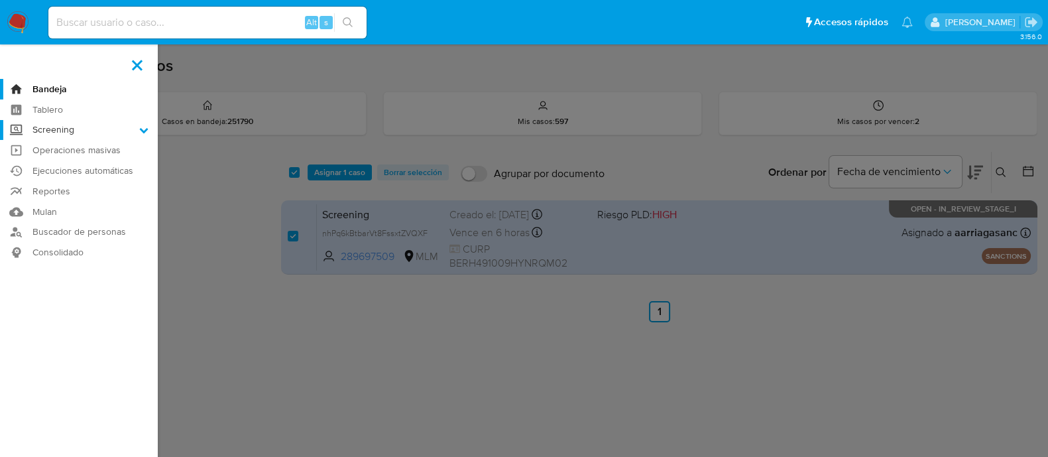
click at [0, 0] on input "Screening" at bounding box center [0, 0] width 0 height 0
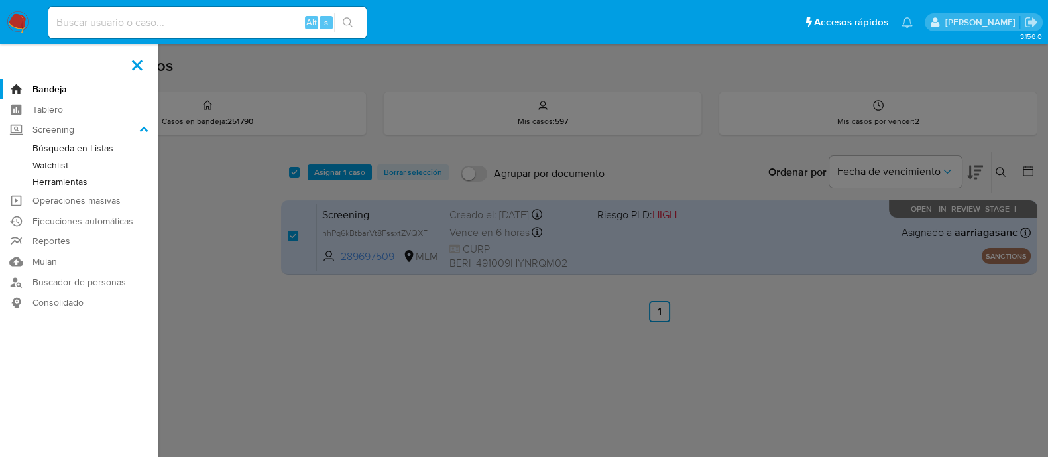
click at [69, 153] on link "Búsqueda en Listas" at bounding box center [79, 148] width 158 height 17
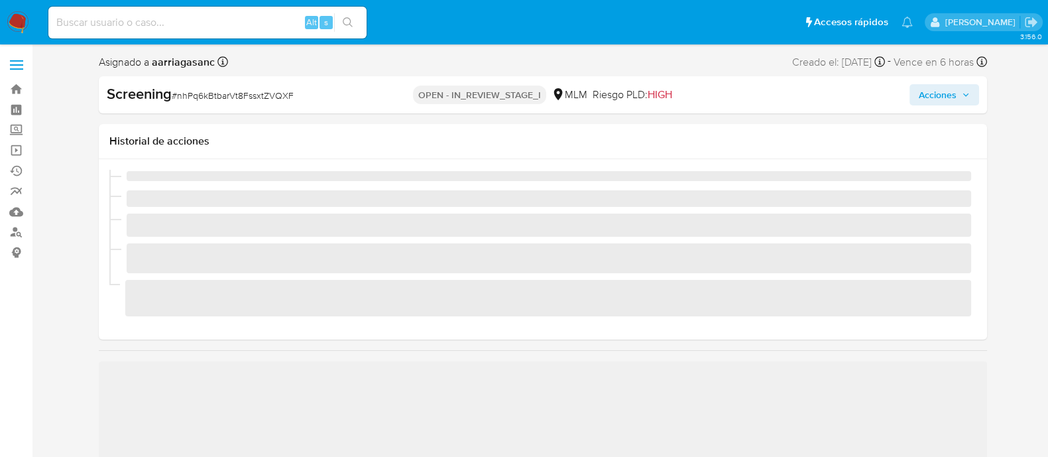
scroll to position [560, 0]
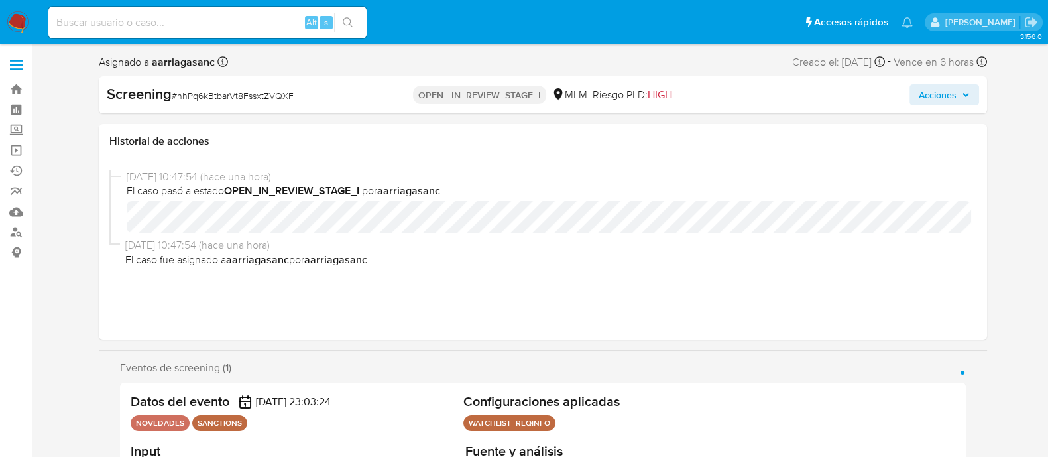
select select "10"
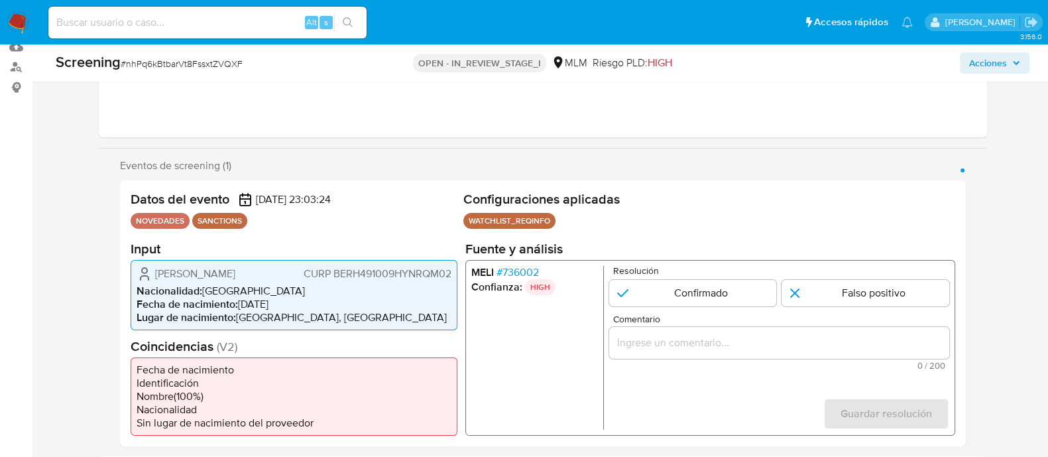
click at [851, 197] on h2 "Configuraciones aplicadas" at bounding box center [709, 199] width 492 height 17
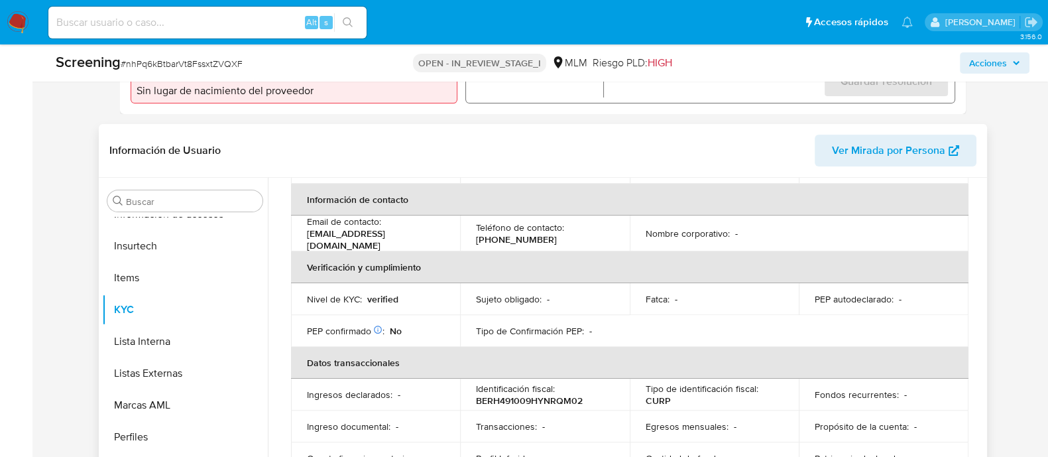
scroll to position [8, 0]
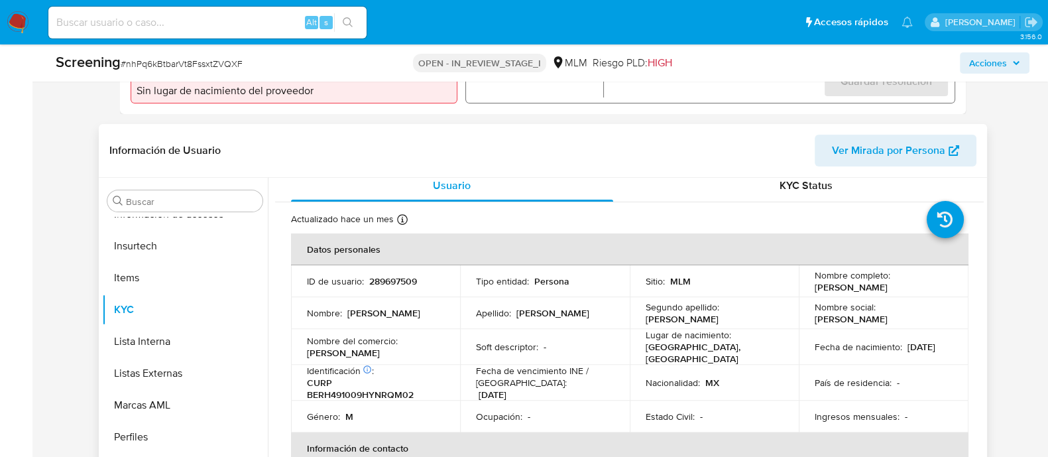
click at [400, 275] on p "289697509" at bounding box center [393, 281] width 48 height 12
copy p "289697509"
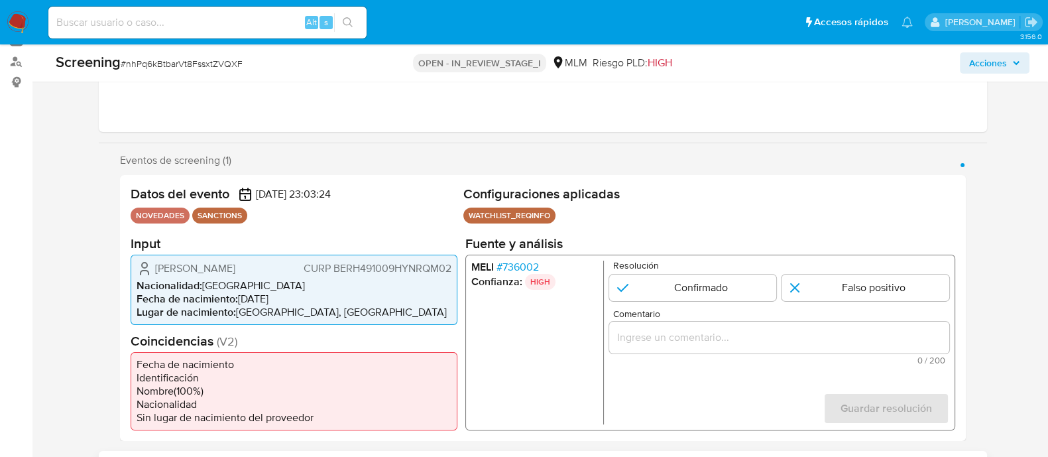
scroll to position [165, 0]
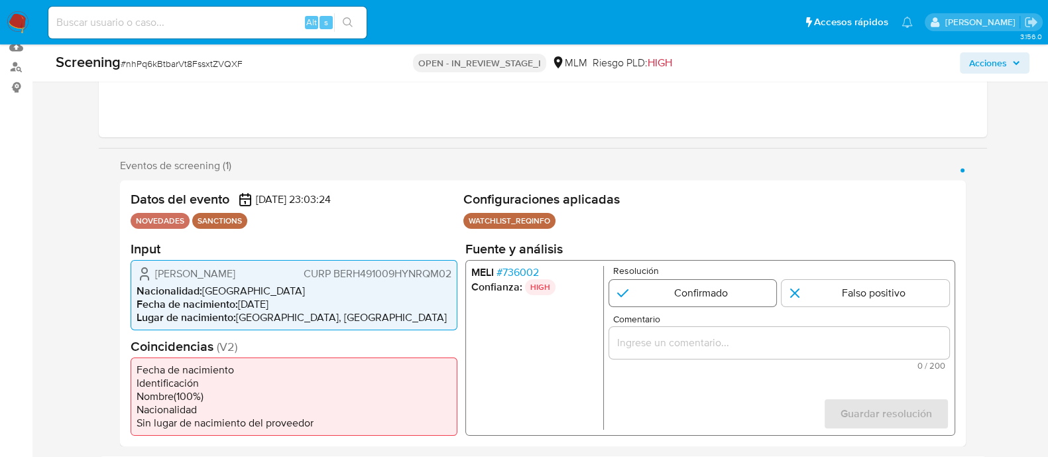
click at [726, 280] on input "1 de 1" at bounding box center [693, 292] width 168 height 27
radio input "true"
click at [639, 334] on input "Comentario" at bounding box center [779, 342] width 340 height 17
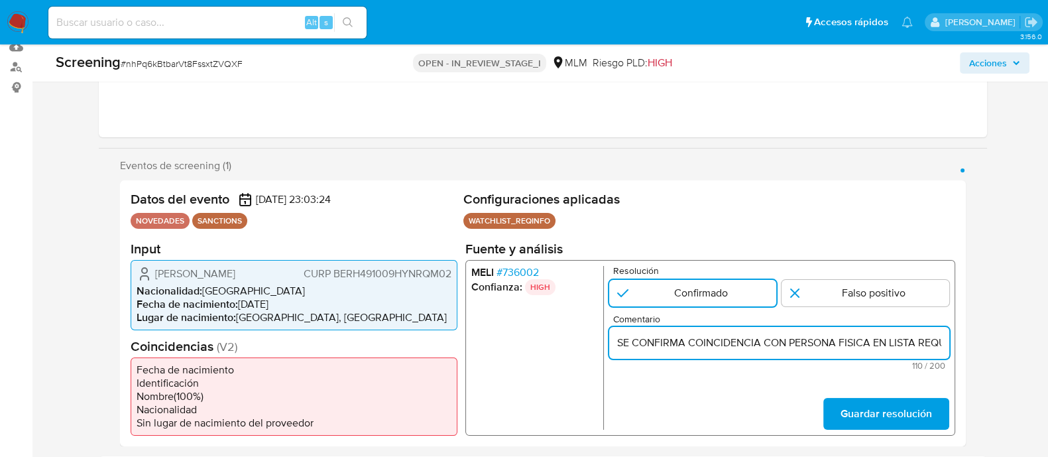
scroll to position [0, 317]
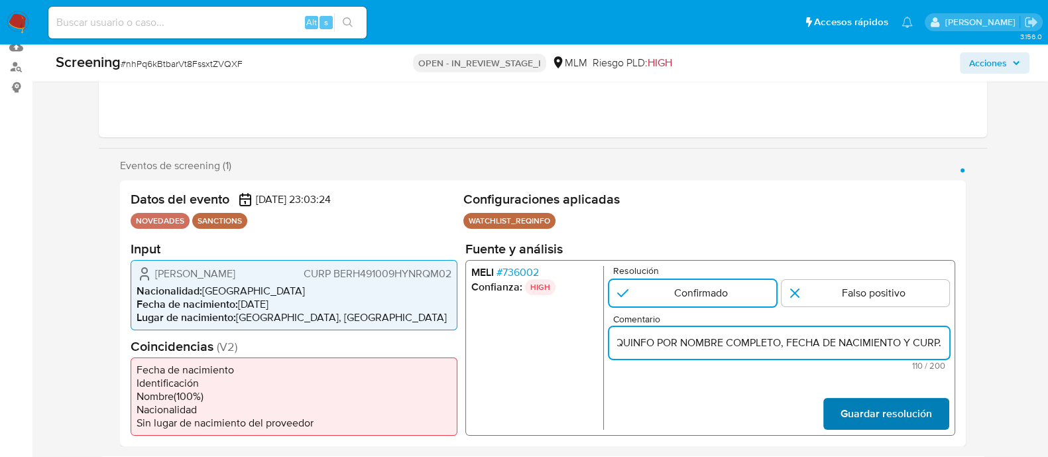
type input "SE CONFIRMA COINCIDENCIA CON PERSONA FISICA EN LISTA REQUINFO POR NOMBRE COMPLE…"
click at [889, 410] on span "Guardar resolución" at bounding box center [886, 413] width 92 height 29
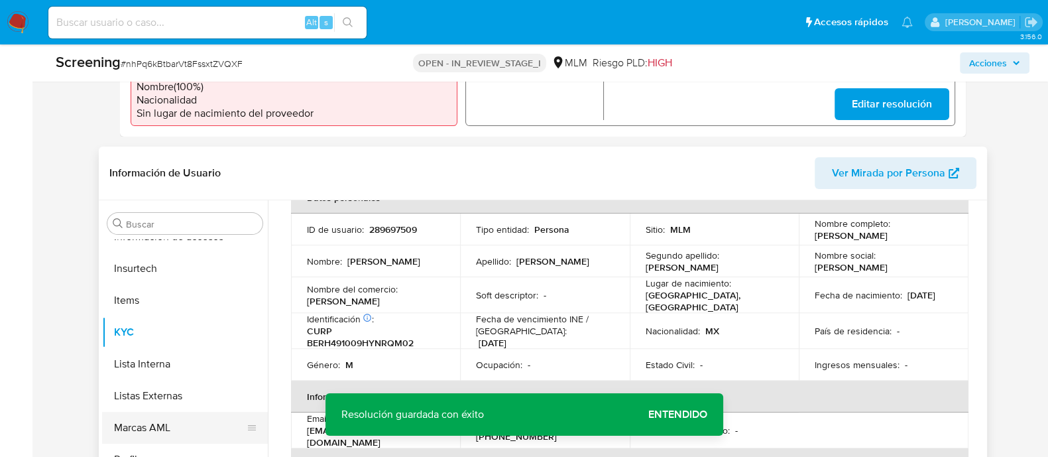
scroll to position [497, 0]
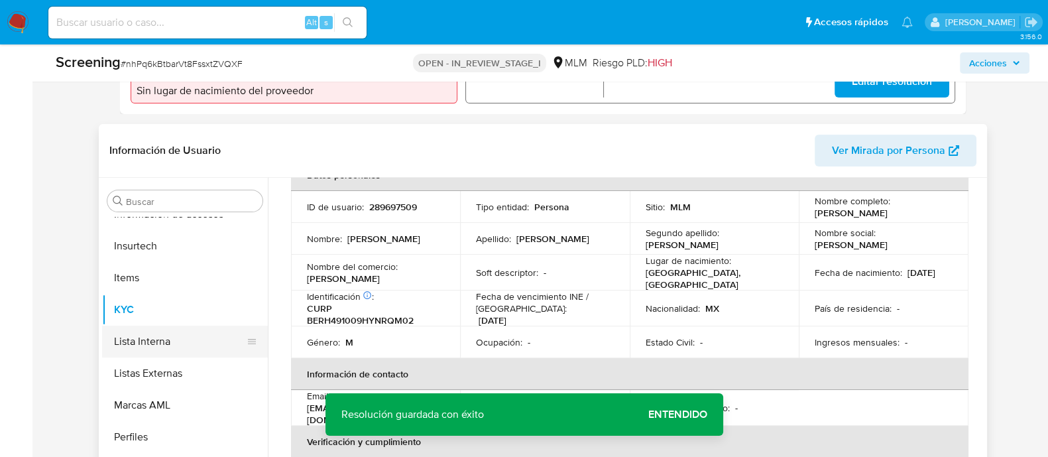
click at [153, 347] on button "Lista Interna" at bounding box center [179, 342] width 155 height 32
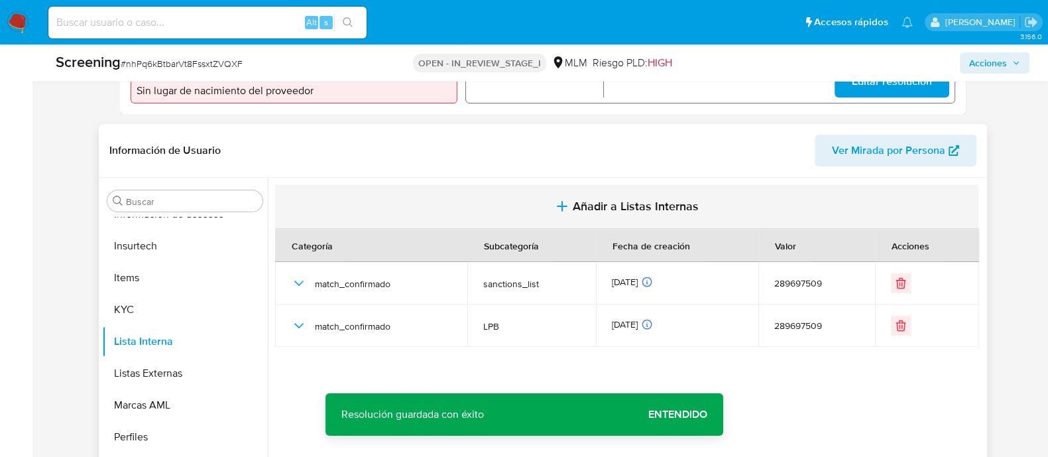
click at [636, 204] on span "Añadir a Listas Internas" at bounding box center [636, 206] width 126 height 15
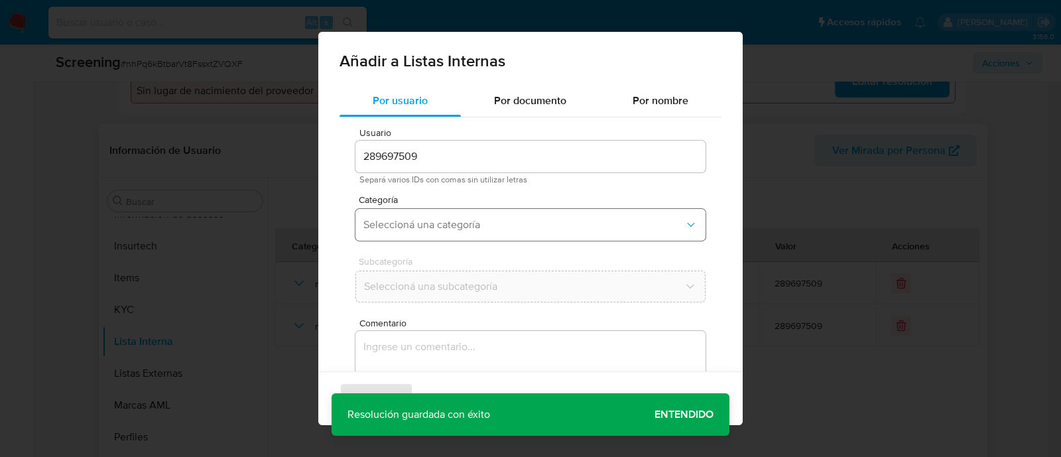
click at [452, 218] on span "Seleccioná una categoría" at bounding box center [523, 224] width 321 height 13
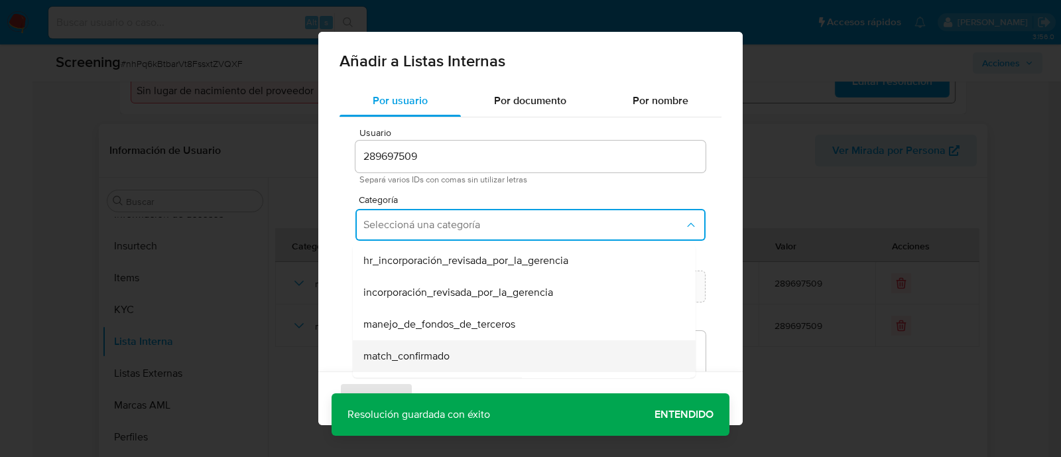
click at [423, 359] on span "match_confirmado" at bounding box center [406, 355] width 86 height 13
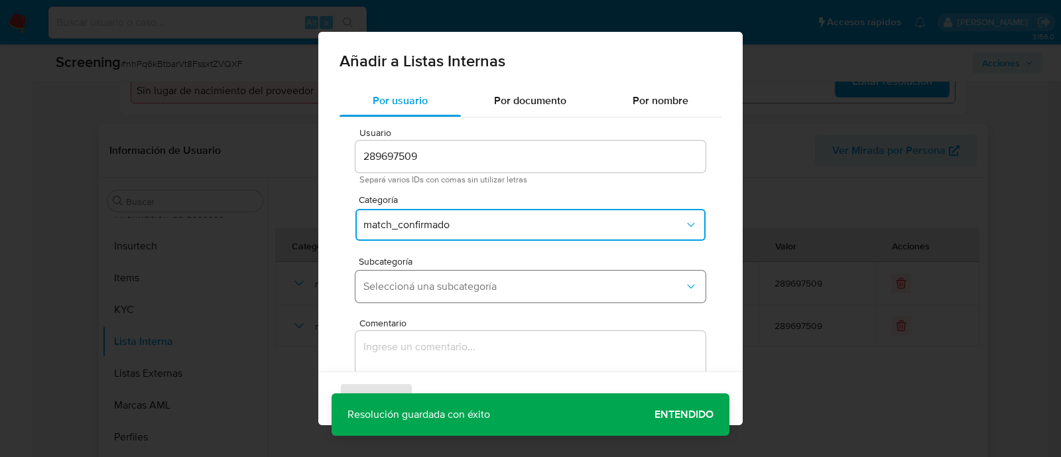
click at [440, 286] on span "Seleccioná una subcategoría" at bounding box center [523, 286] width 321 height 13
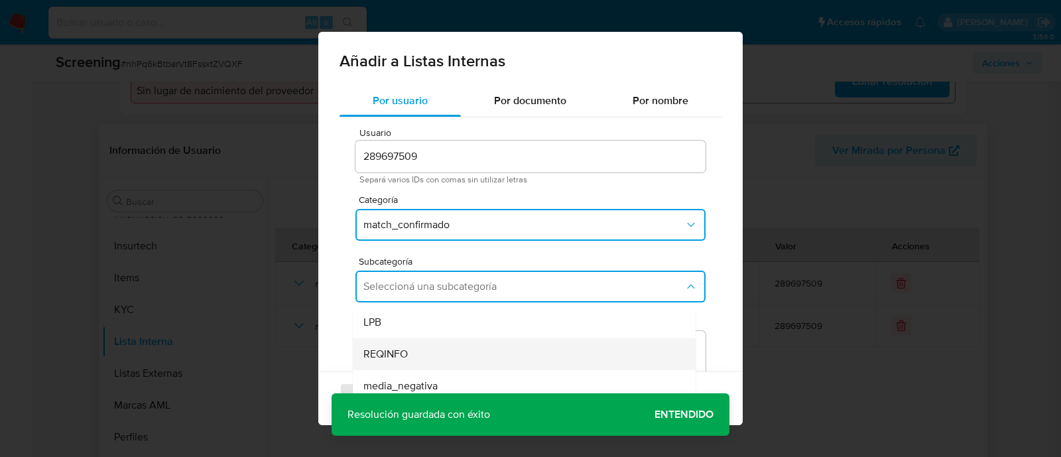
click at [435, 363] on div "REQINFO" at bounding box center [520, 354] width 314 height 32
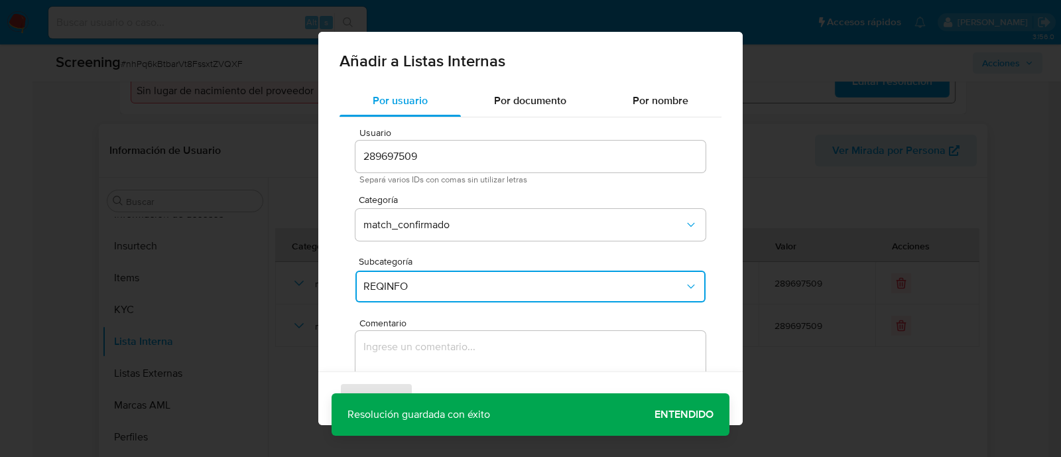
click at [426, 351] on textarea "Comentario" at bounding box center [530, 394] width 350 height 127
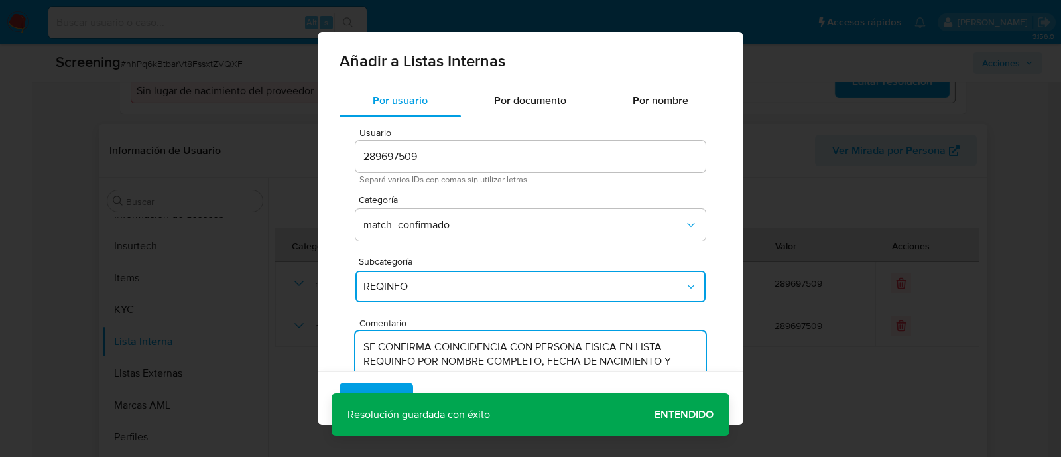
type textarea "SE CONFIRMA COINCIDENCIA CON PERSONA FISICA EN LISTA REQUINFO POR NOMBRE COMPLE…"
click at [674, 412] on div "Agregar Cancelar" at bounding box center [530, 398] width 424 height 54
click at [379, 393] on span "Agregar" at bounding box center [376, 398] width 39 height 29
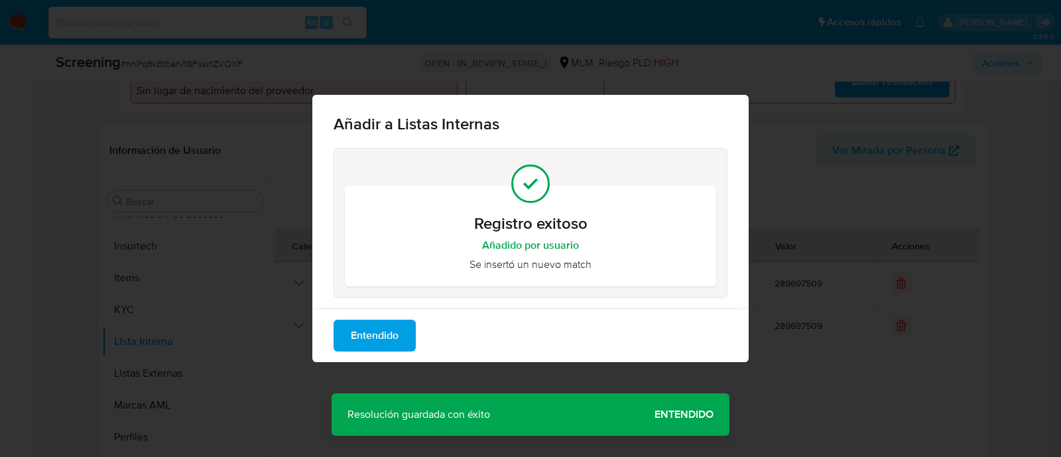
click at [348, 331] on button "Entendido" at bounding box center [375, 336] width 82 height 32
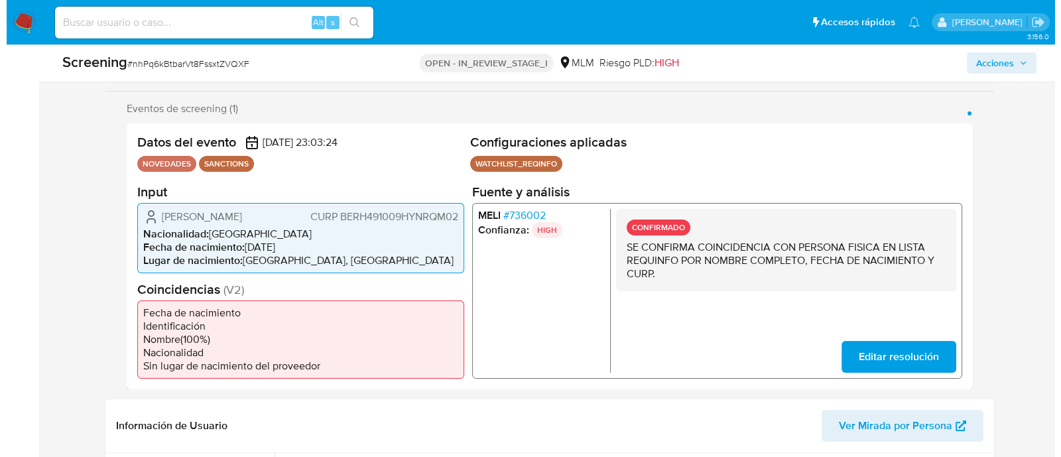
scroll to position [249, 0]
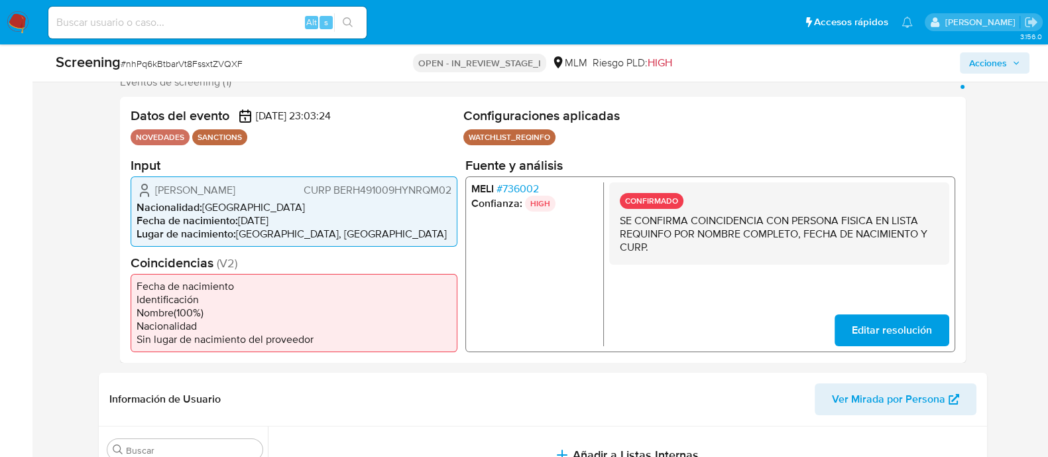
drag, startPoint x: 156, startPoint y: 187, endPoint x: 297, endPoint y: 194, distance: 141.4
click at [297, 194] on div "Humberto Bermudez Requena CURP BERH491009HYNRQM02" at bounding box center [294, 190] width 315 height 16
drag, startPoint x: 239, startPoint y: 221, endPoint x: 297, endPoint y: 223, distance: 58.4
click at [297, 223] on li "Fecha de nacimiento : 09/10/1949" at bounding box center [294, 220] width 315 height 13
click at [393, 190] on span "CURP BERH491009HYNRQM02" at bounding box center [377, 189] width 148 height 13
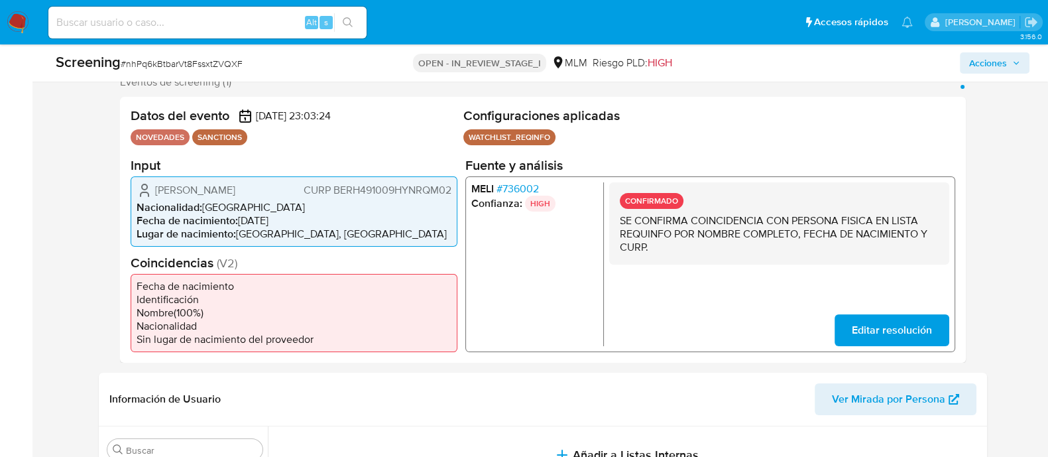
click at [393, 190] on span "CURP BERH491009HYNRQM02" at bounding box center [377, 189] width 148 height 13
click at [987, 65] on span "Acciones" at bounding box center [988, 62] width 38 height 21
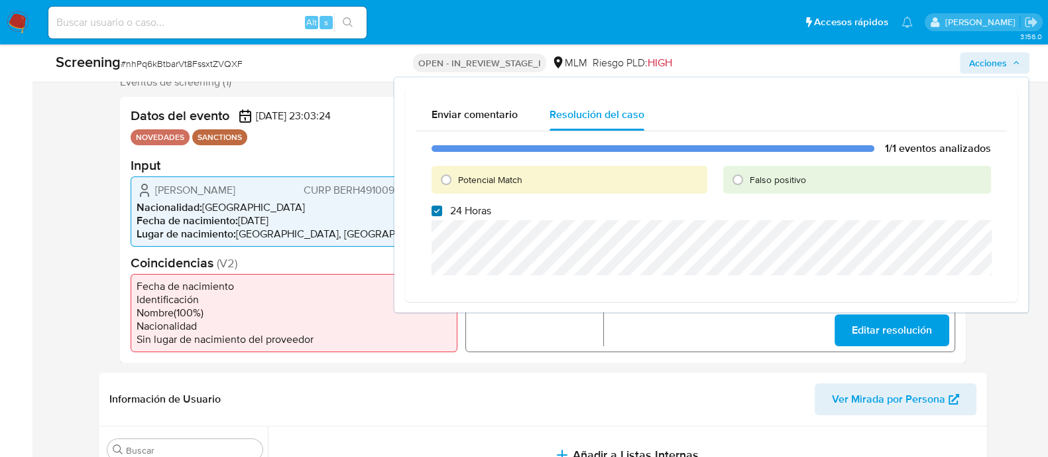
click at [441, 210] on input "24 Horas" at bounding box center [437, 211] width 11 height 11
checkbox input "false"
click at [447, 178] on input "Potencial Match" at bounding box center [446, 179] width 21 height 21
radio input "true"
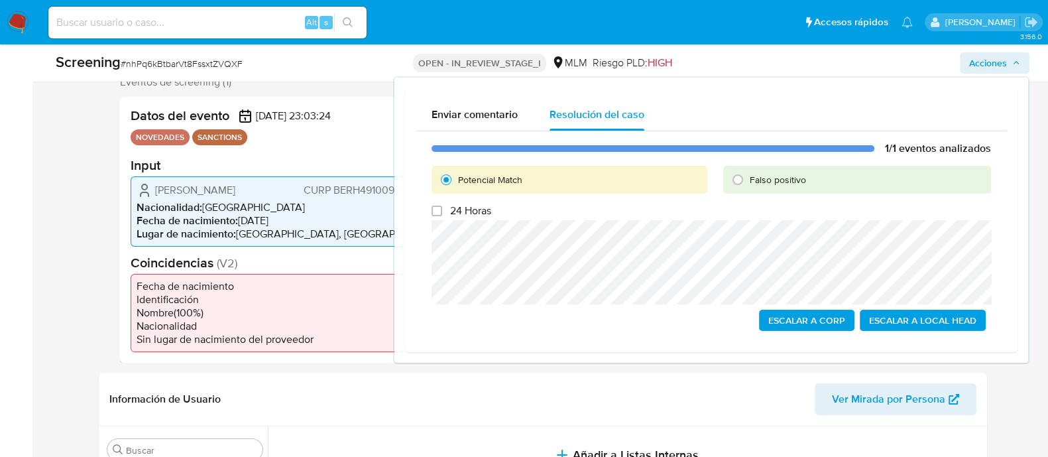
click at [839, 316] on span "Escalar a Corp" at bounding box center [807, 320] width 77 height 19
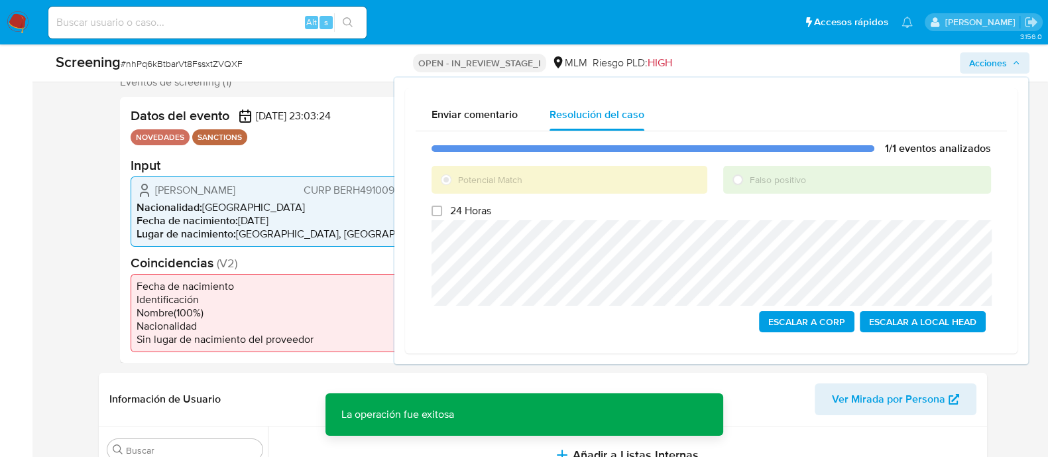
click at [905, 323] on span "Escalar a Local Head" at bounding box center [922, 321] width 107 height 19
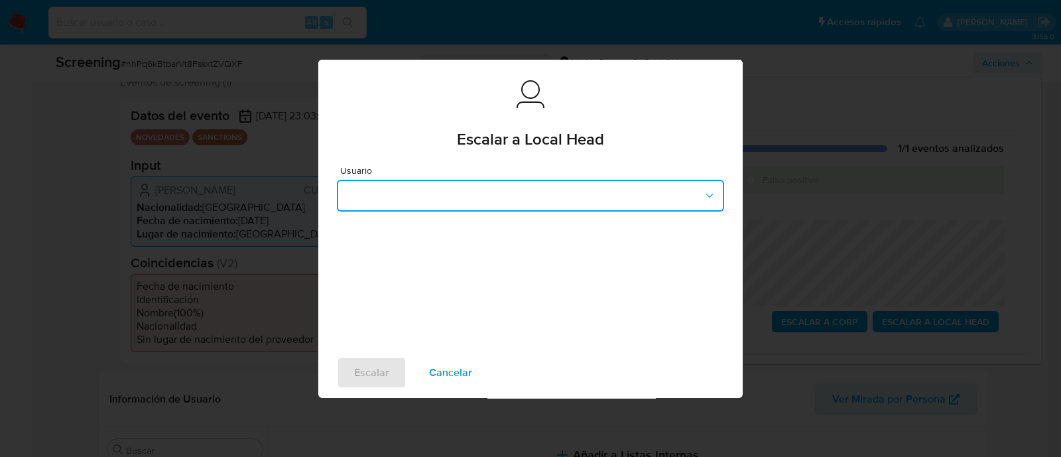
click at [481, 192] on button "button" at bounding box center [530, 196] width 387 height 32
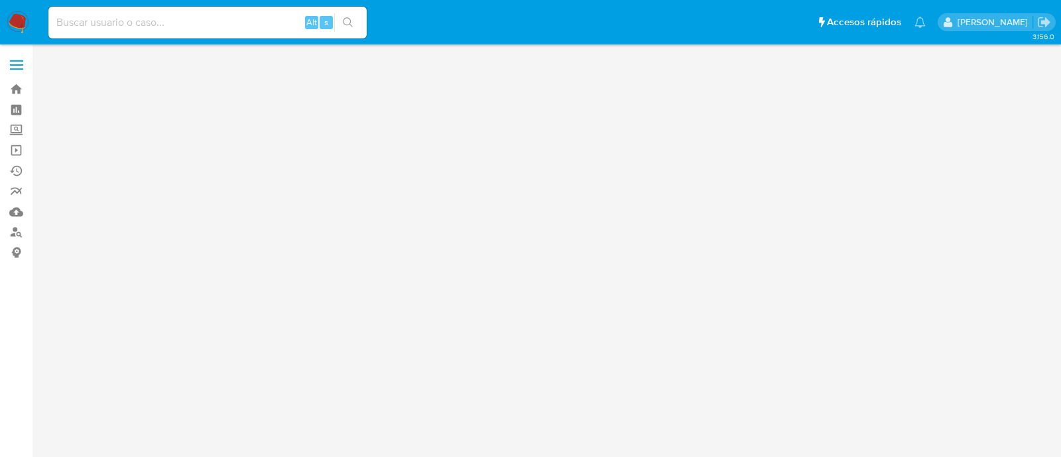
click at [384, 188] on div "3.156.0" at bounding box center [549, 250] width 1003 height 395
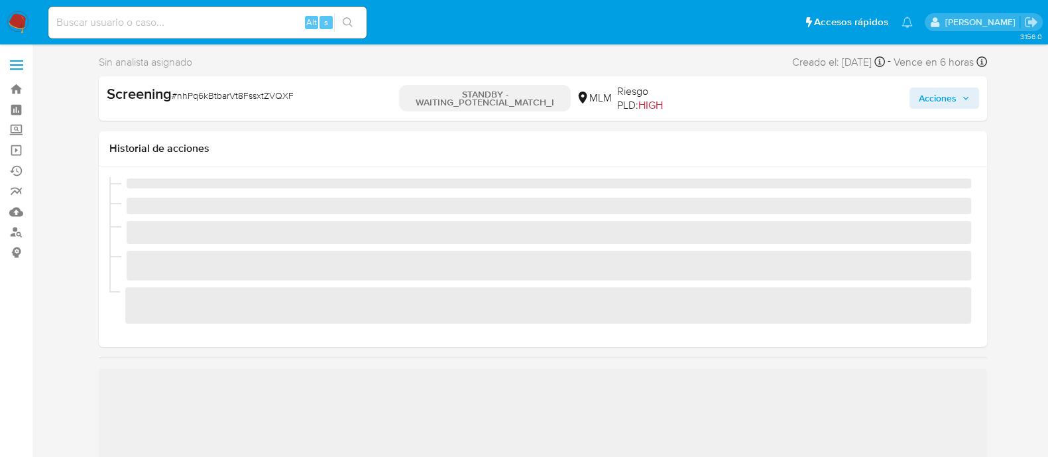
scroll to position [560, 0]
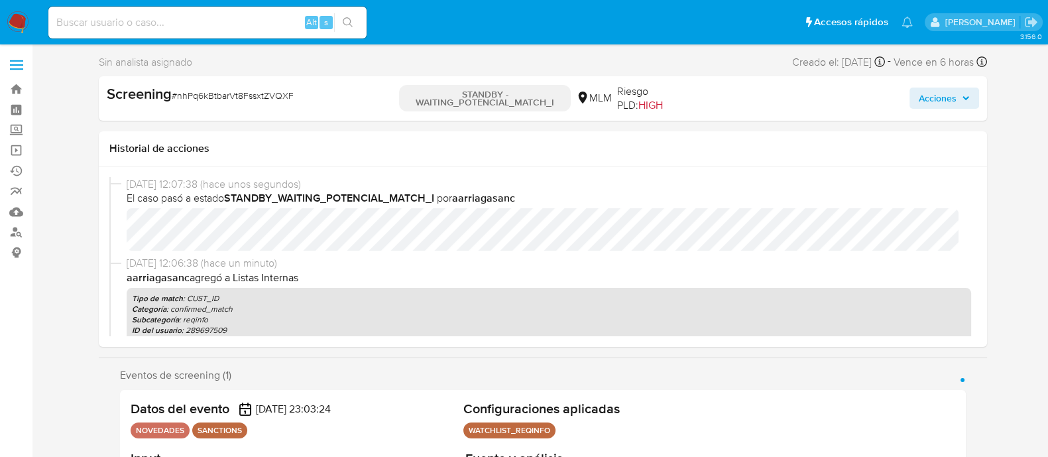
select select "10"
drag, startPoint x: 170, startPoint y: 95, endPoint x: 302, endPoint y: 102, distance: 132.2
click at [302, 102] on div "Screening # nhPq6kBtbarVt8FssxtZVQXF" at bounding box center [250, 94] width 286 height 20
copy span "# nhPq6kBtbarVt8FssxtZVQXF"
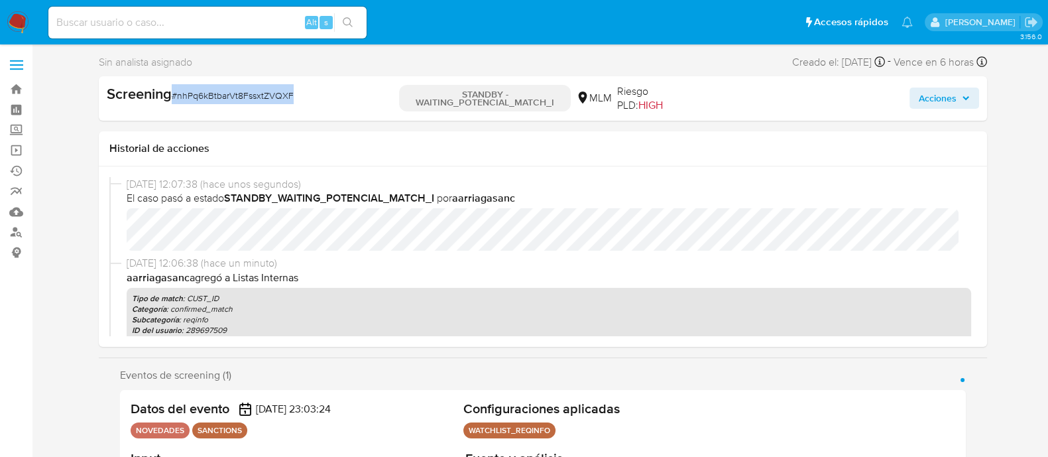
drag, startPoint x: 954, startPoint y: 95, endPoint x: 942, endPoint y: 111, distance: 19.4
click at [952, 95] on span "Acciones" at bounding box center [938, 98] width 38 height 21
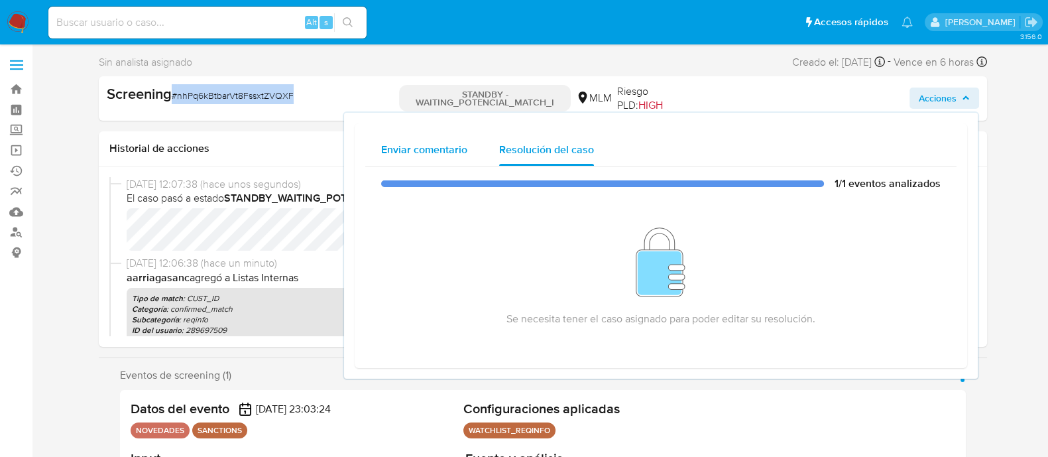
click at [437, 148] on span "Enviar comentario" at bounding box center [424, 149] width 86 height 15
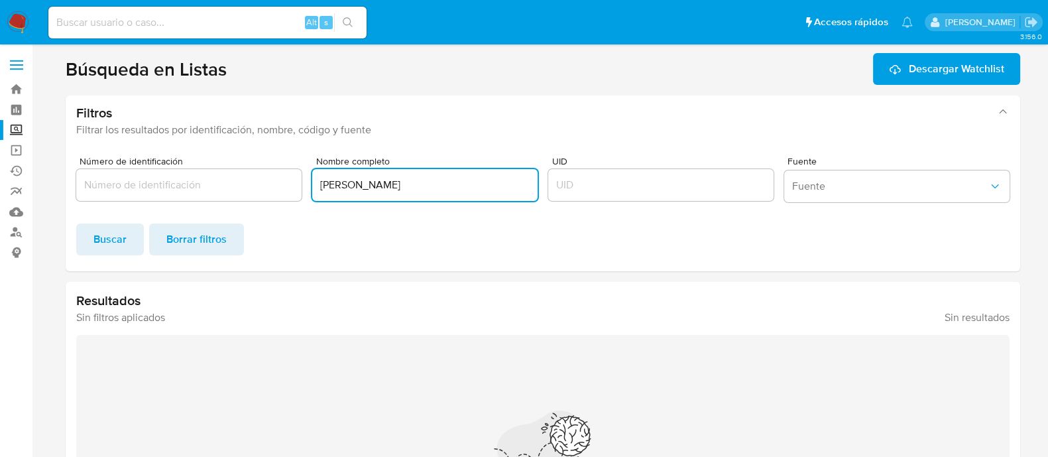
click at [451, 185] on input "[PERSON_NAME]" at bounding box center [424, 184] width 225 height 17
paste input "[PERSON_NAME]"
type input "[PERSON_NAME]"
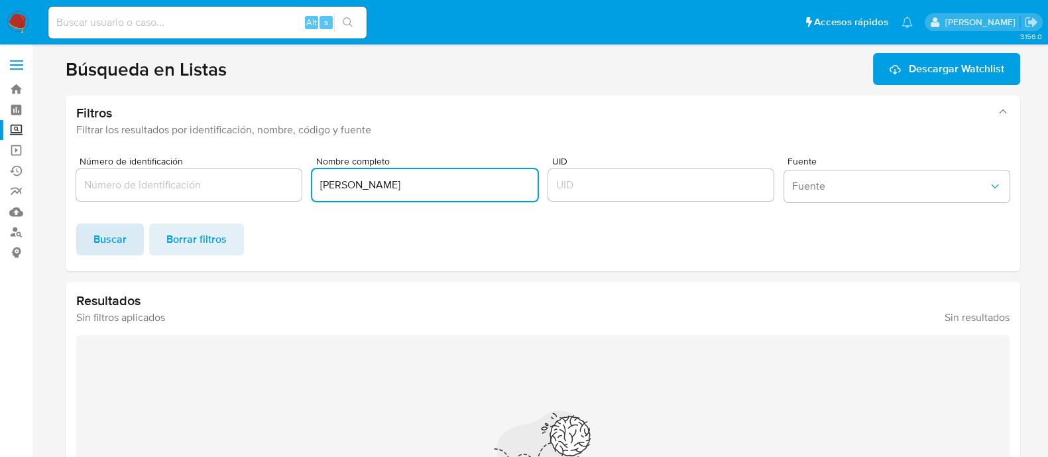
click at [118, 244] on span "Buscar" at bounding box center [109, 239] width 33 height 29
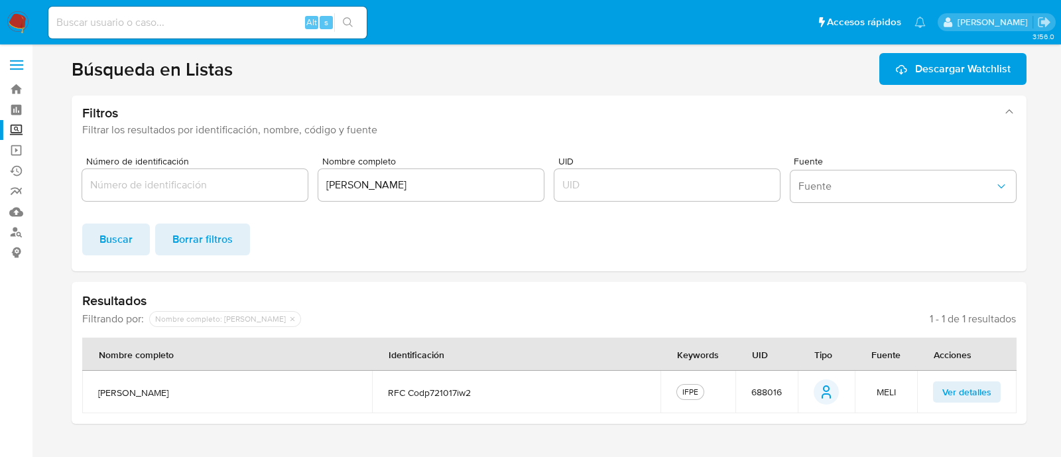
click at [756, 399] on td "688016" at bounding box center [766, 392] width 62 height 42
click at [770, 389] on span "688016" at bounding box center [766, 392] width 31 height 12
click at [21, 31] on img at bounding box center [18, 22] width 23 height 23
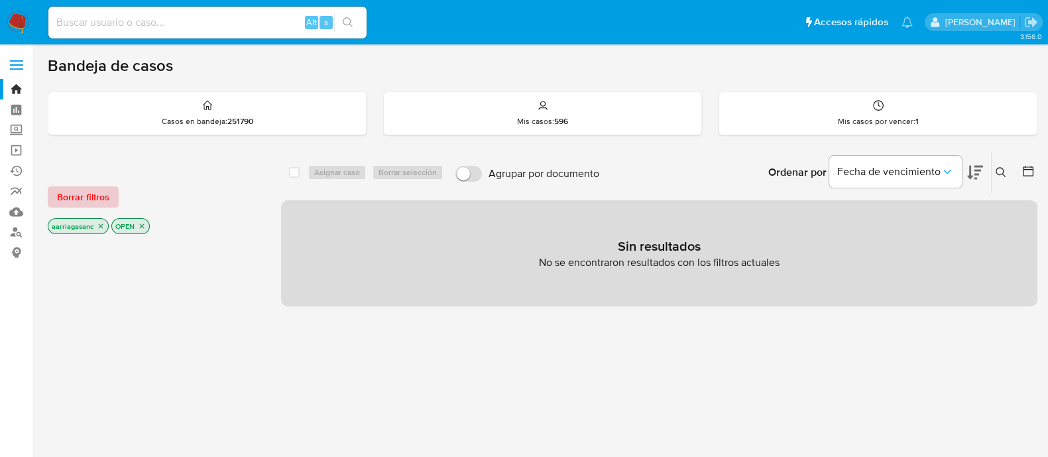
click at [86, 194] on span "Borrar filtros" at bounding box center [83, 197] width 52 height 19
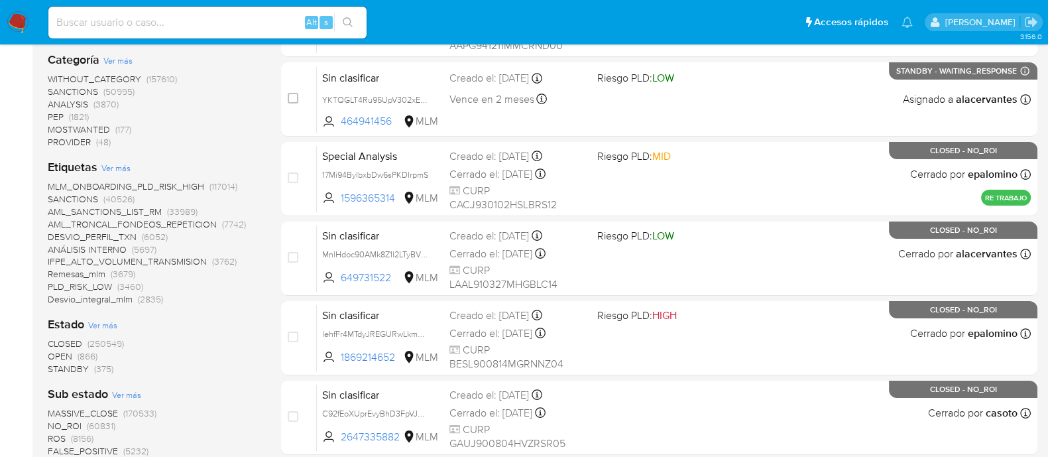
scroll to position [331, 0]
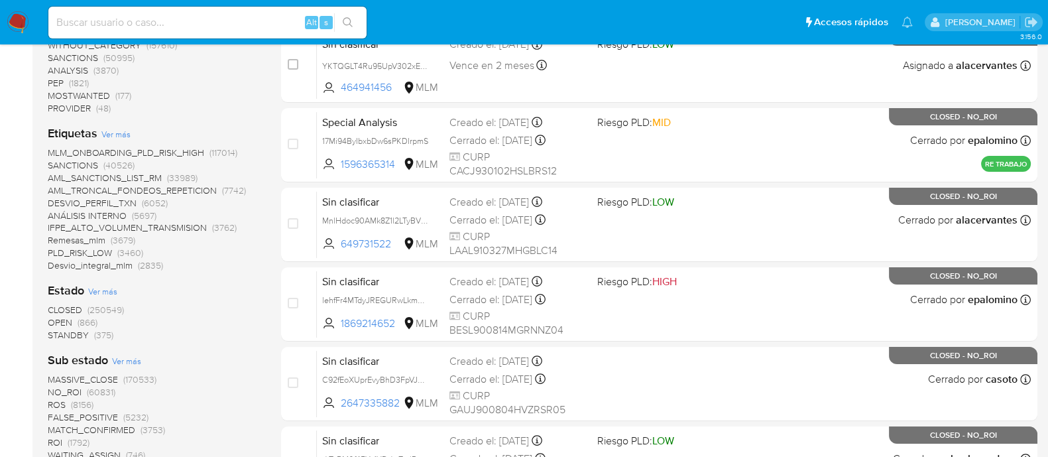
click at [73, 334] on span "STANDBY" at bounding box center [68, 334] width 41 height 13
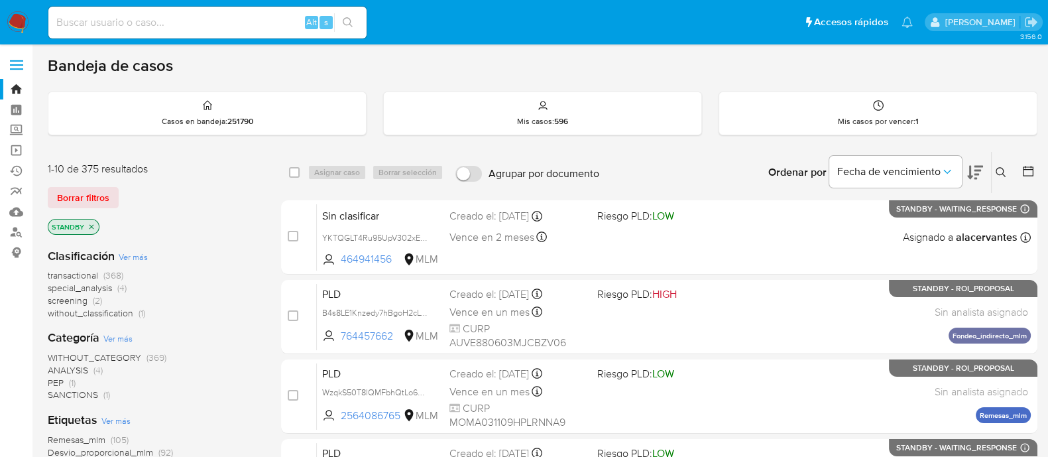
click at [248, 22] on input at bounding box center [207, 22] width 318 height 17
paste input "#nhPq6kBtbarVt8FssxtZVQXF"
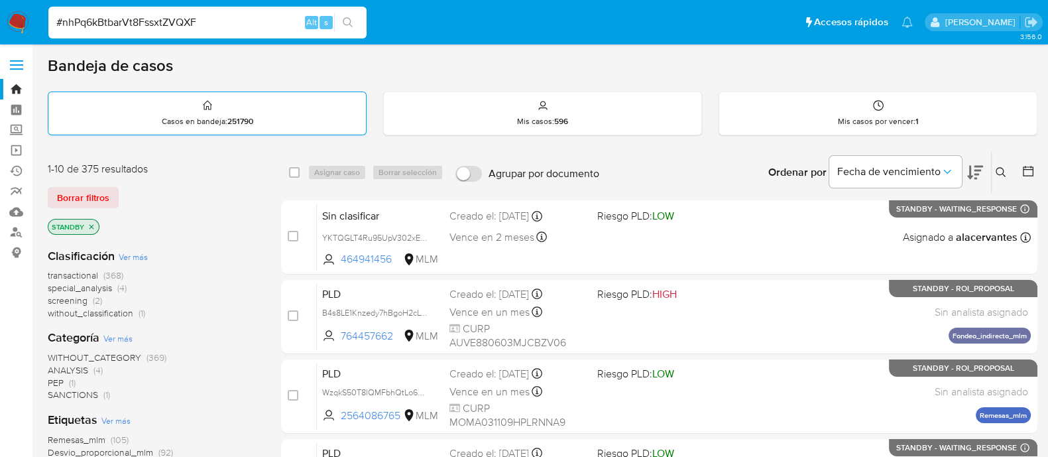
type input "#nhPq6kBtbarVt8FssxtZVQXF"
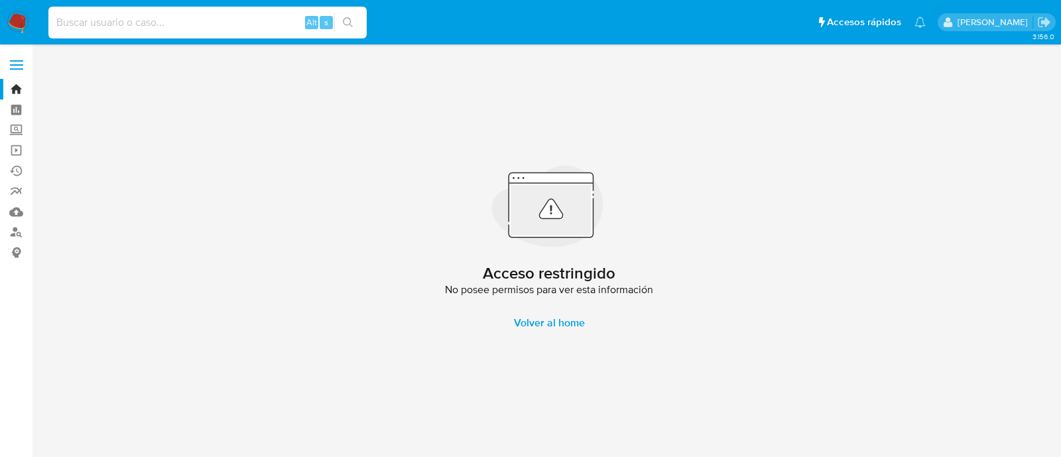
click at [240, 25] on input at bounding box center [207, 22] width 318 height 17
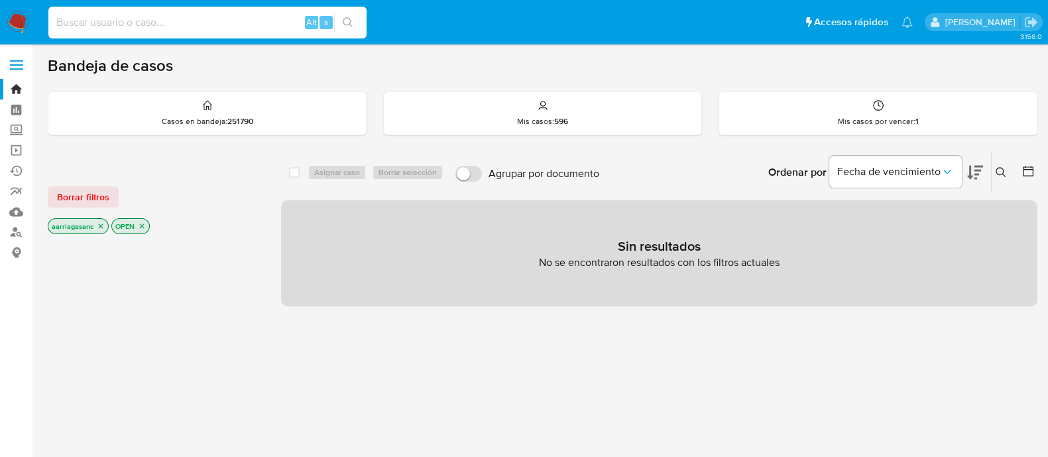
click at [185, 25] on input at bounding box center [207, 22] width 318 height 17
paste input "#nhPq6kBtbarVt8FssxtZVQXF"
type input "#nhPq6kBtbarVt8FssxtZVQXF"
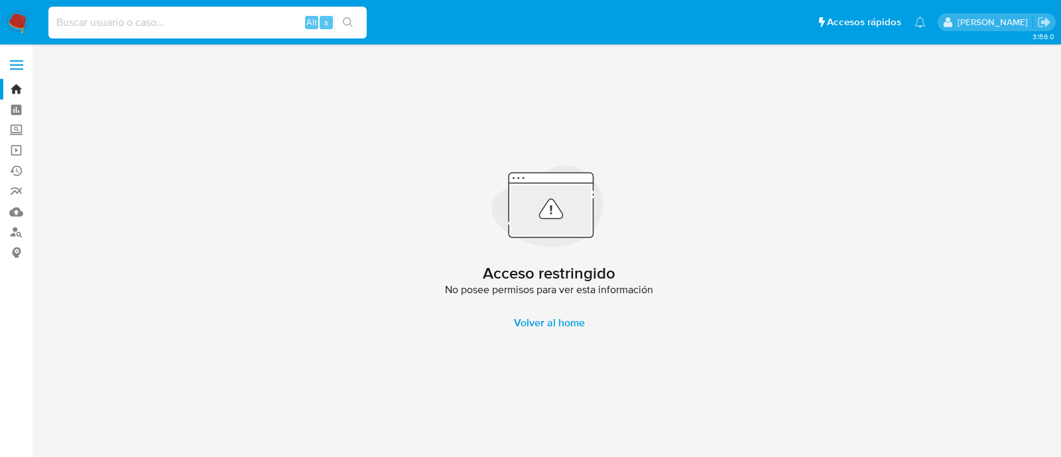
click at [185, 25] on input at bounding box center [207, 22] width 318 height 17
paste input "#nhPq6kBtbarVt8FssxtZVQXF"
type input "#nhPq6kBtbarVt8FssxtZVQXF"
click at [23, 22] on img at bounding box center [18, 22] width 23 height 23
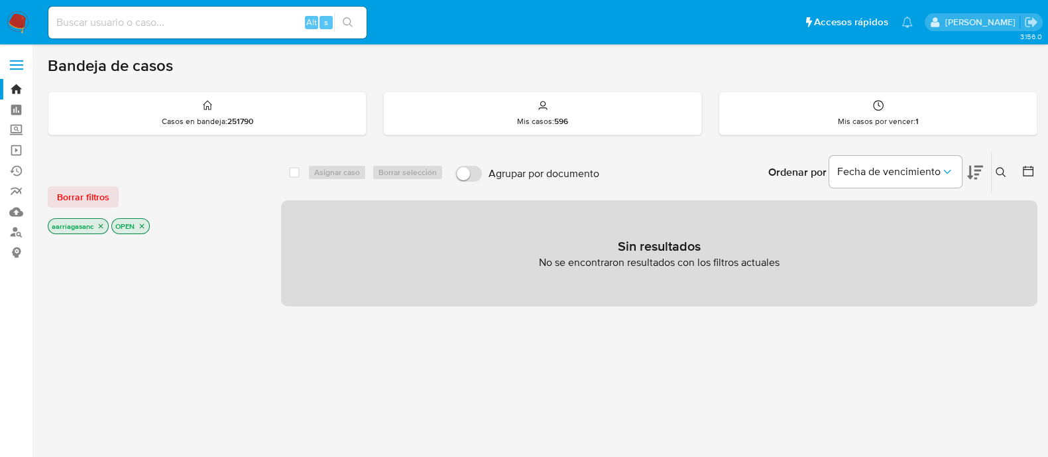
click at [232, 25] on input at bounding box center [207, 22] width 318 height 17
paste input "#nhPq6kBtbarVt8FssxtZVQXF"
type input "#nhPq6kBtbarVt8FssxtZVQXF"
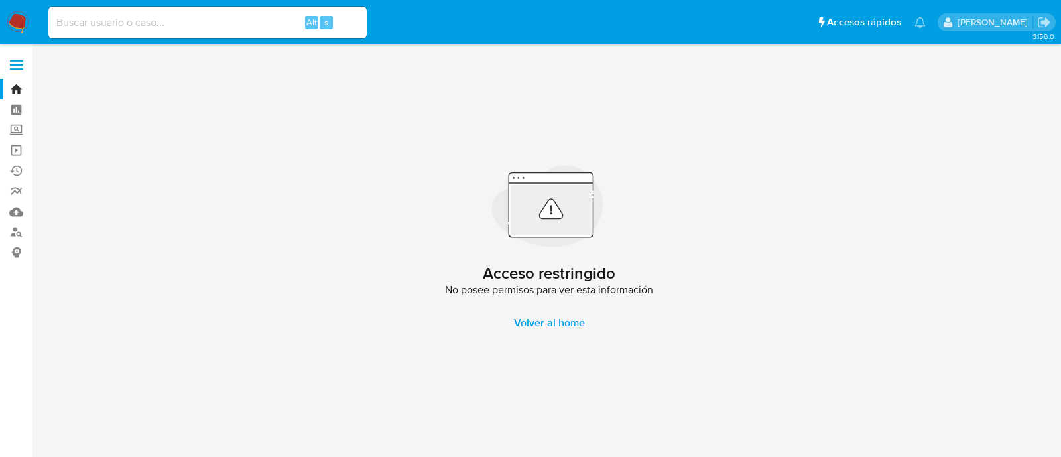
click at [21, 12] on img at bounding box center [18, 22] width 23 height 23
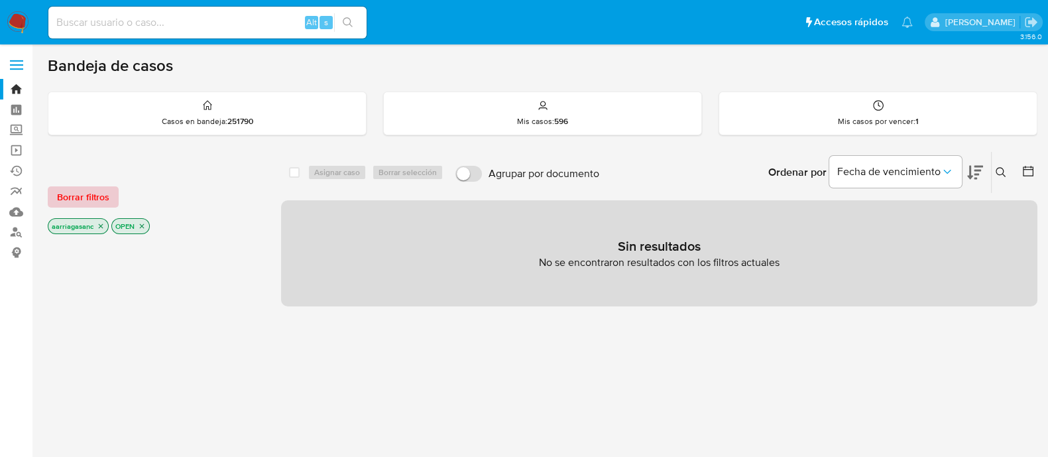
click at [61, 198] on span "Borrar filtros" at bounding box center [83, 197] width 52 height 19
